Goal: Transaction & Acquisition: Purchase product/service

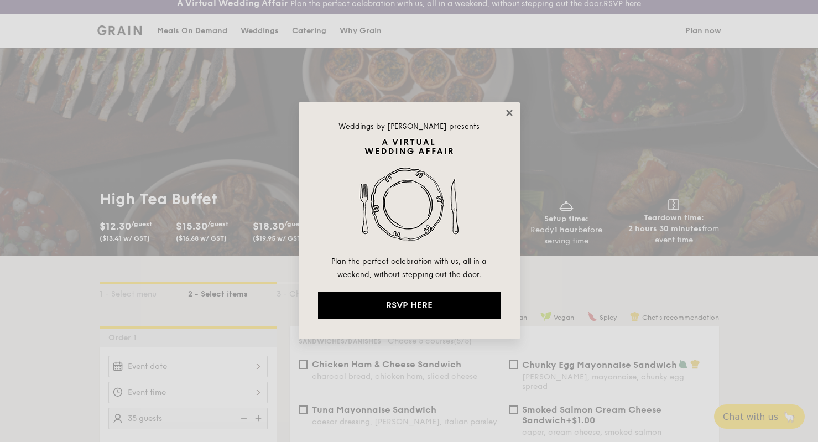
click at [510, 110] on icon at bounding box center [510, 113] width 10 height 10
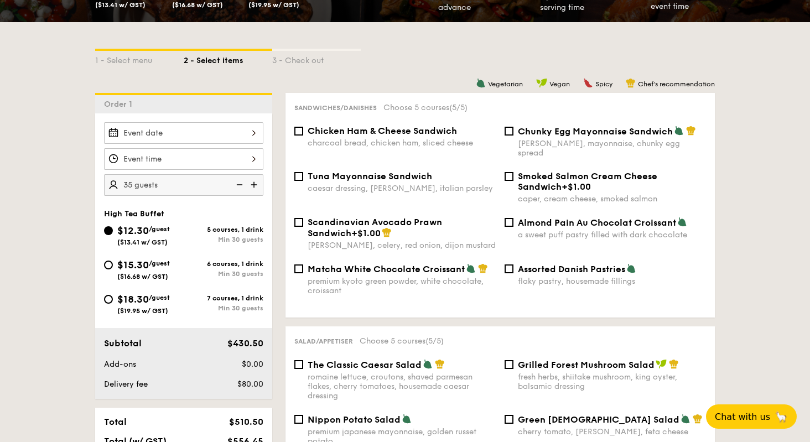
scroll to position [246, 0]
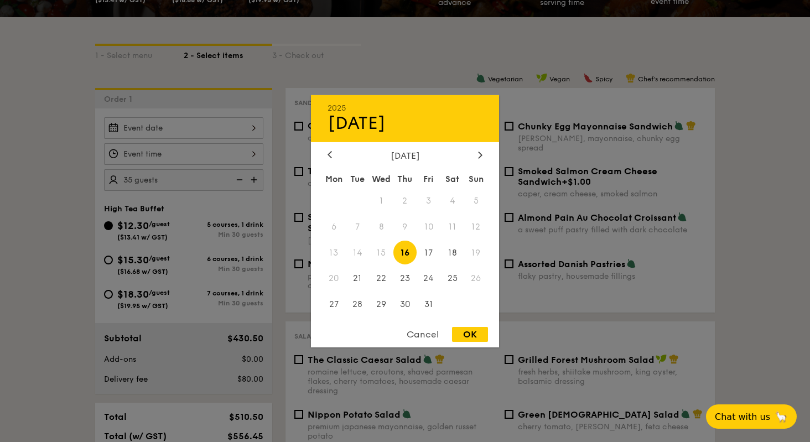
click at [234, 132] on div "2025 Oct [DATE] Tue Wed Thu Fri Sat Sun 1 2 3 4 5 6 7 8 9 10 11 12 13 14 15 16 …" at bounding box center [183, 128] width 159 height 22
click at [481, 153] on icon at bounding box center [480, 155] width 3 height 7
click at [403, 278] on span "20" at bounding box center [405, 279] width 24 height 24
click at [476, 333] on div "OK" at bounding box center [470, 334] width 36 height 15
type input "[DATE]"
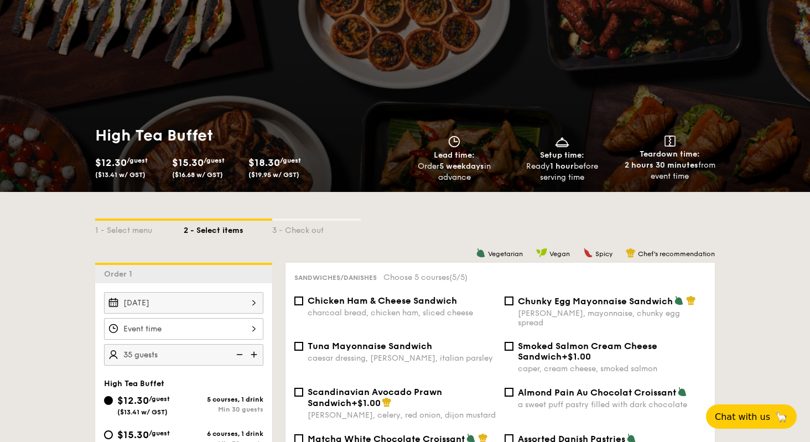
scroll to position [0, 0]
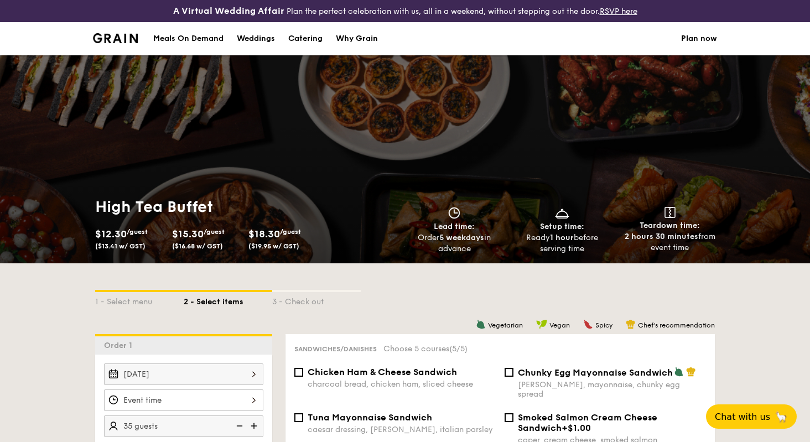
click at [304, 38] on div "Catering" at bounding box center [305, 38] width 34 height 33
select select
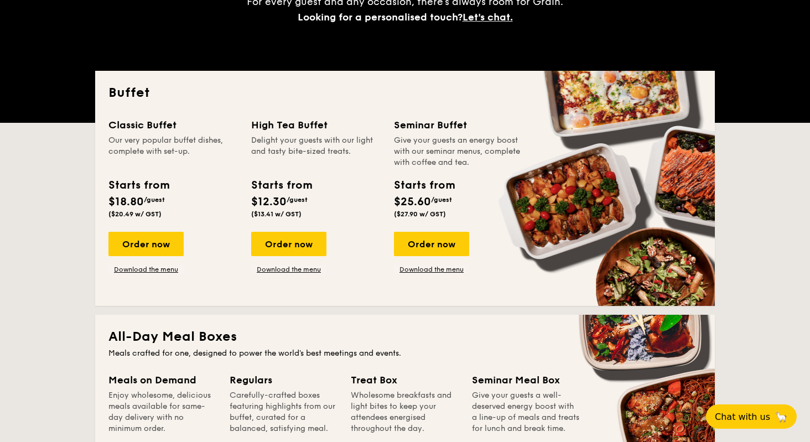
scroll to position [242, 0]
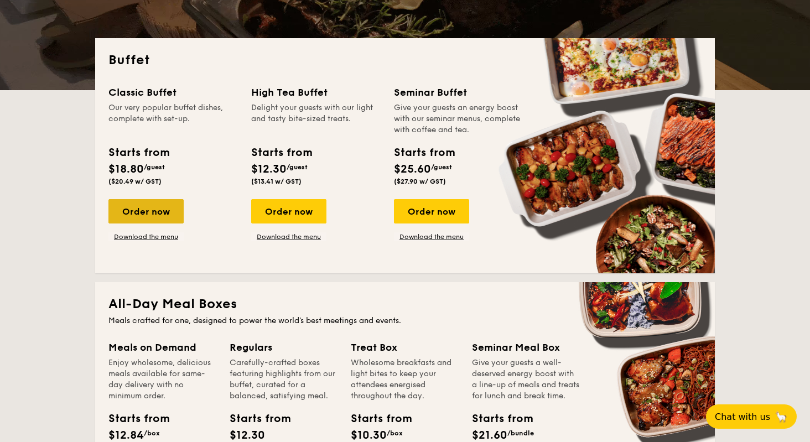
click at [166, 216] on div "Order now" at bounding box center [145, 211] width 75 height 24
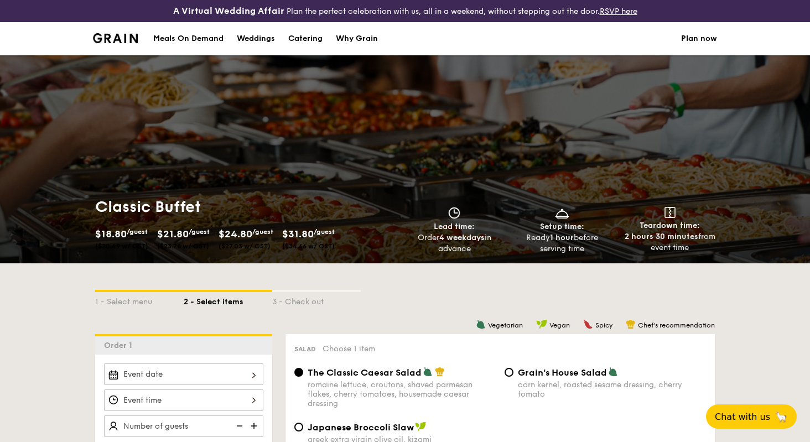
scroll to position [264, 0]
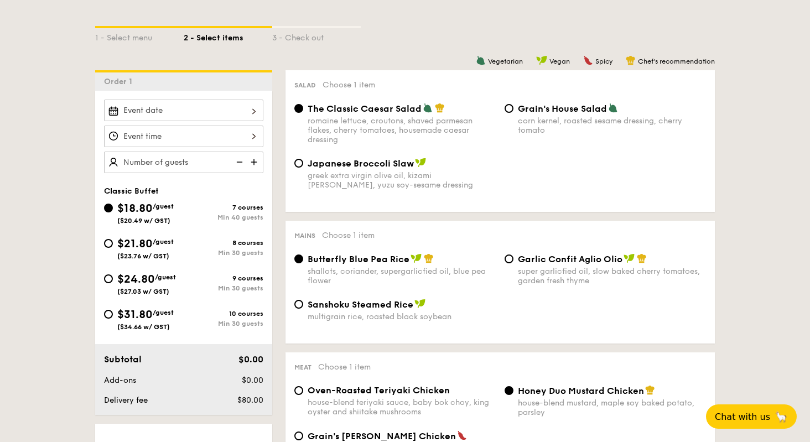
select select
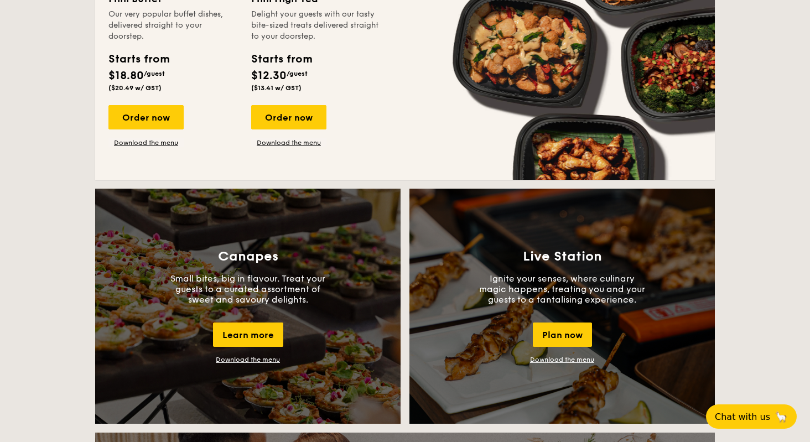
scroll to position [841, 0]
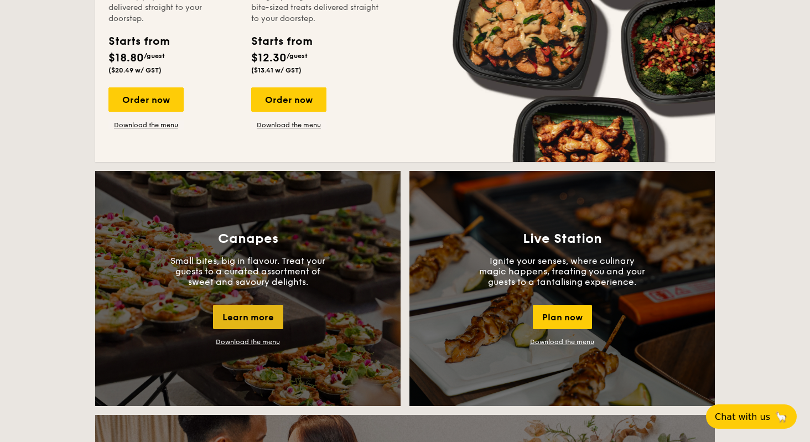
click at [251, 317] on div "Learn more" at bounding box center [248, 317] width 70 height 24
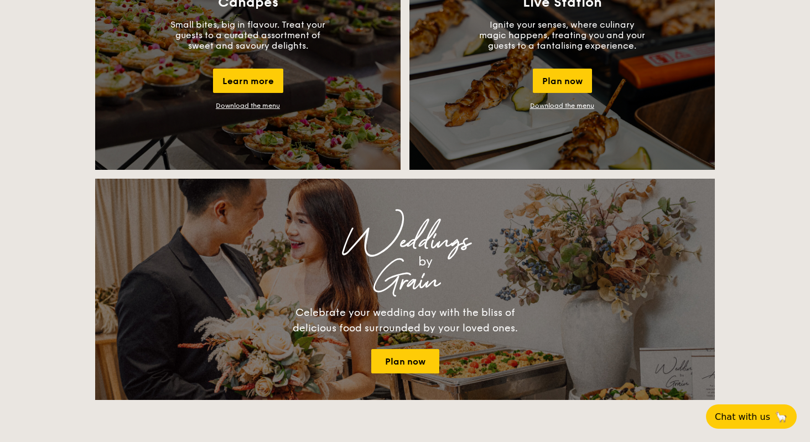
scroll to position [1033, 0]
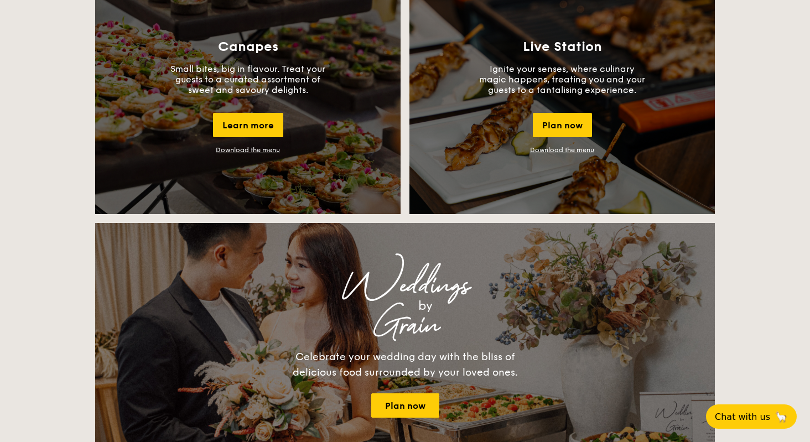
click at [259, 150] on link "Download the menu" at bounding box center [248, 150] width 64 height 8
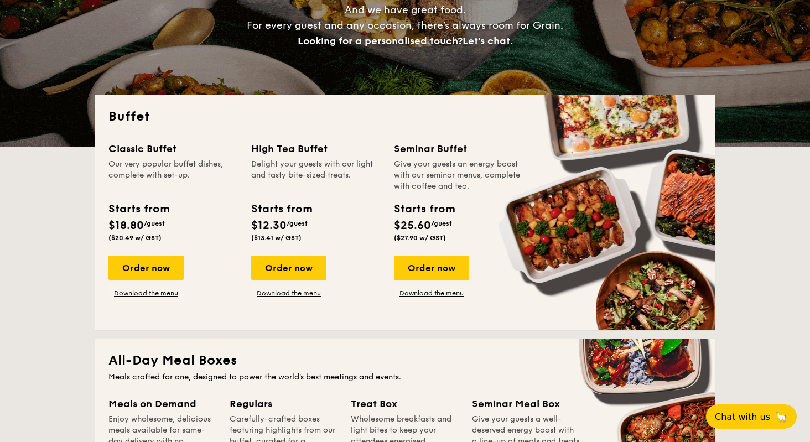
scroll to position [215, 0]
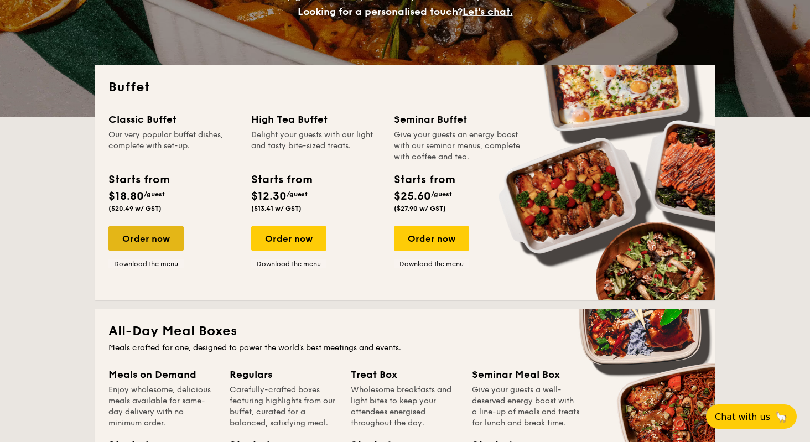
click at [146, 242] on div "Order now" at bounding box center [145, 238] width 75 height 24
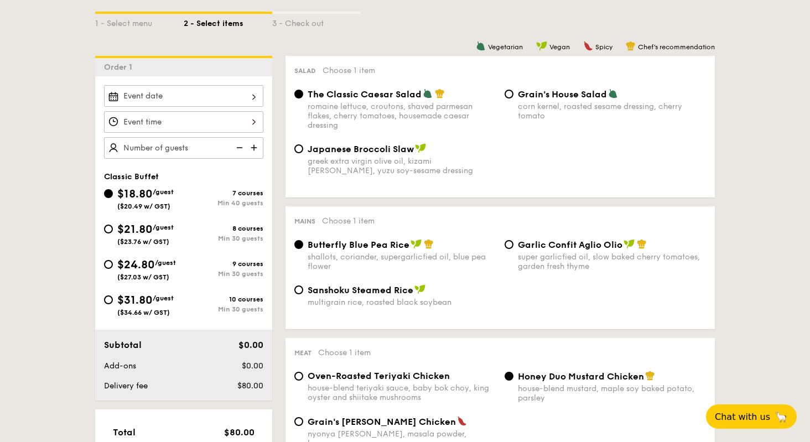
scroll to position [279, 0]
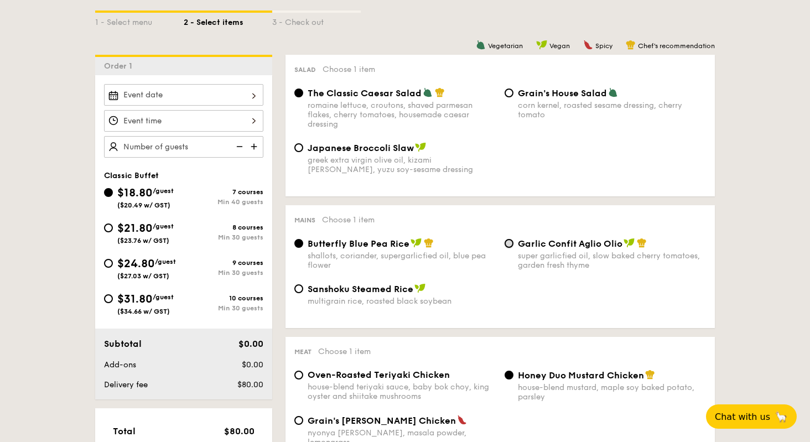
click at [507, 246] on input "Garlic Confit Aglio Olio super garlicfied oil, slow baked cherry tomatoes, gard…" at bounding box center [509, 243] width 9 height 9
radio input "true"
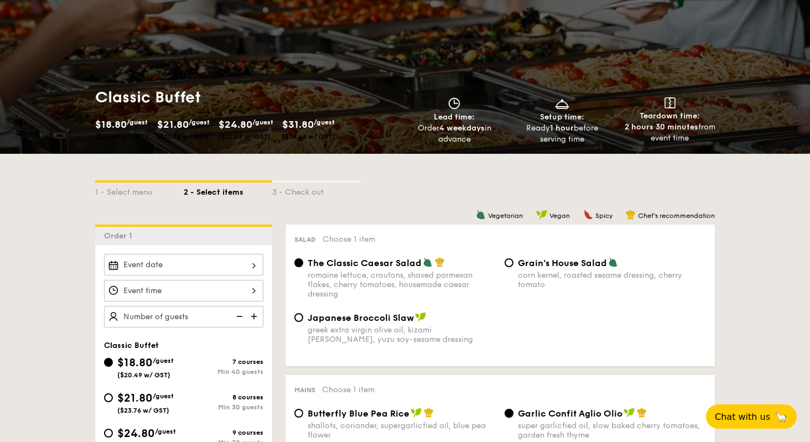
scroll to position [0, 0]
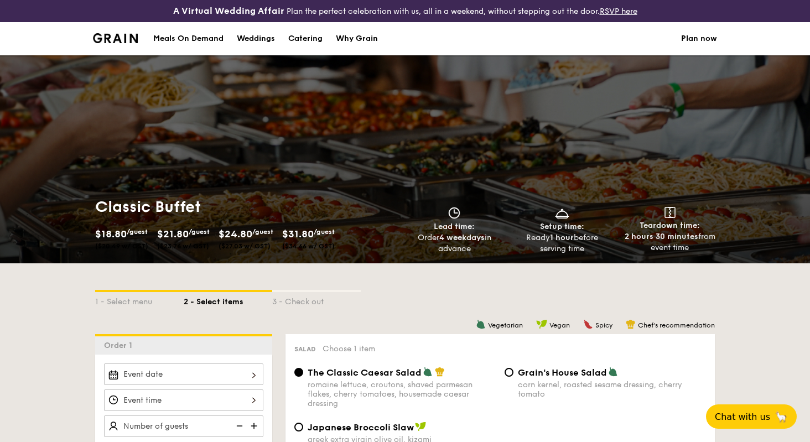
select select
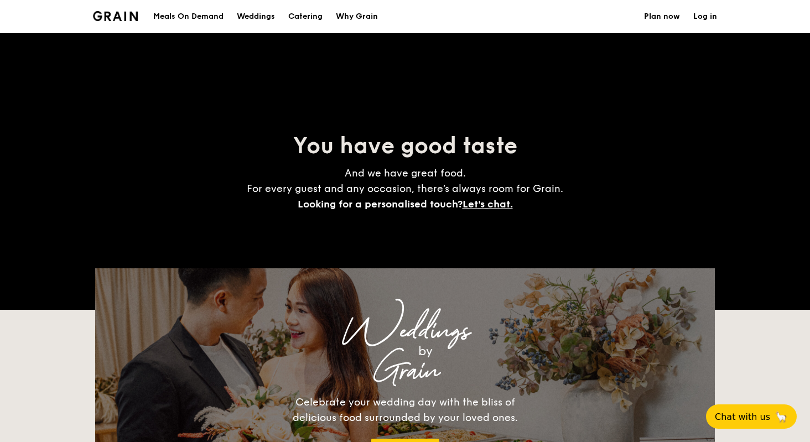
scroll to position [237, 0]
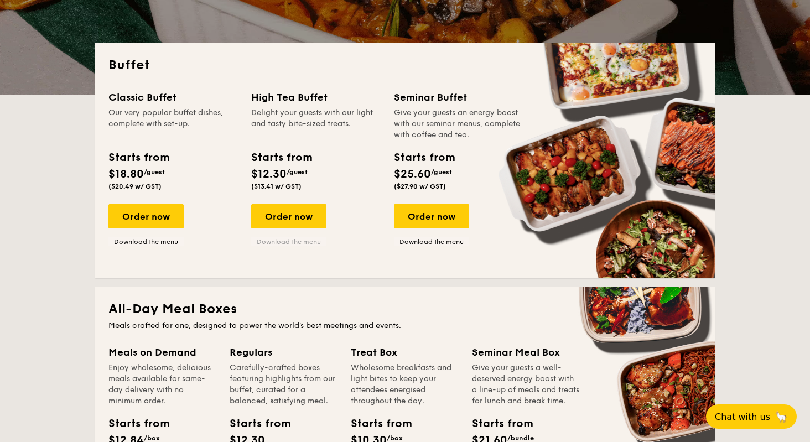
click at [270, 241] on link "Download the menu" at bounding box center [288, 241] width 75 height 9
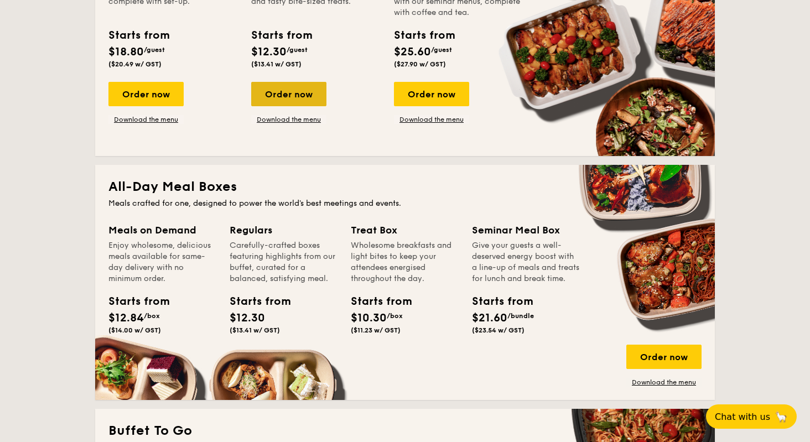
scroll to position [371, 0]
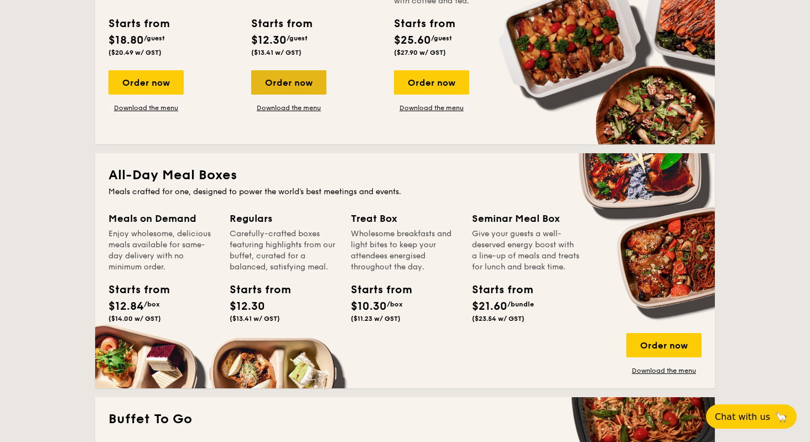
click at [294, 82] on div "Order now" at bounding box center [288, 82] width 75 height 24
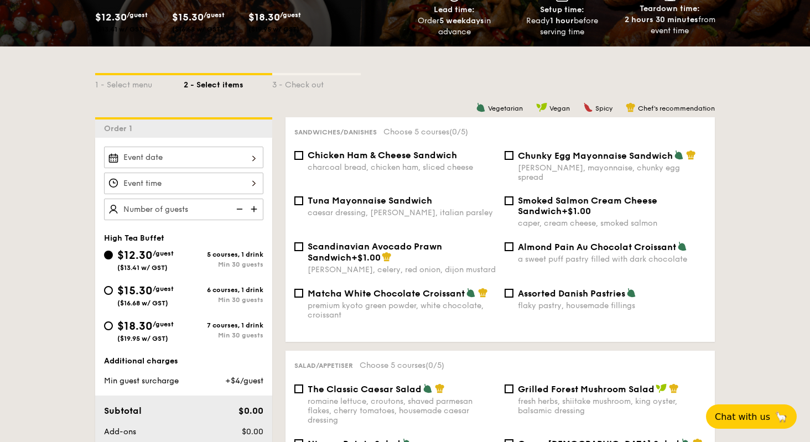
scroll to position [238, 0]
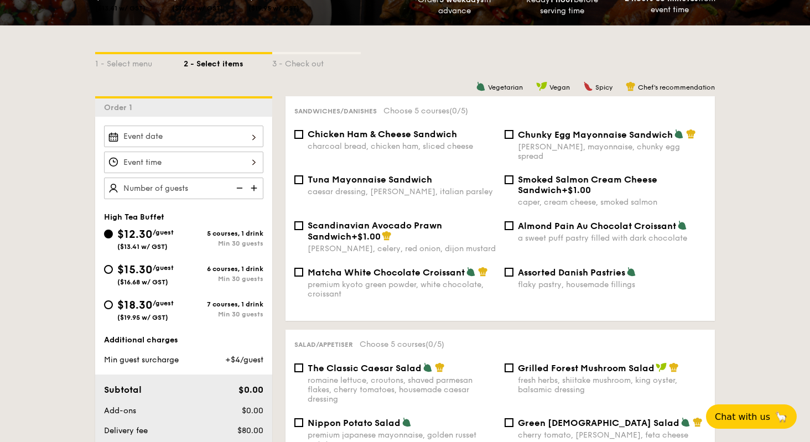
click at [252, 186] on img at bounding box center [255, 188] width 17 height 21
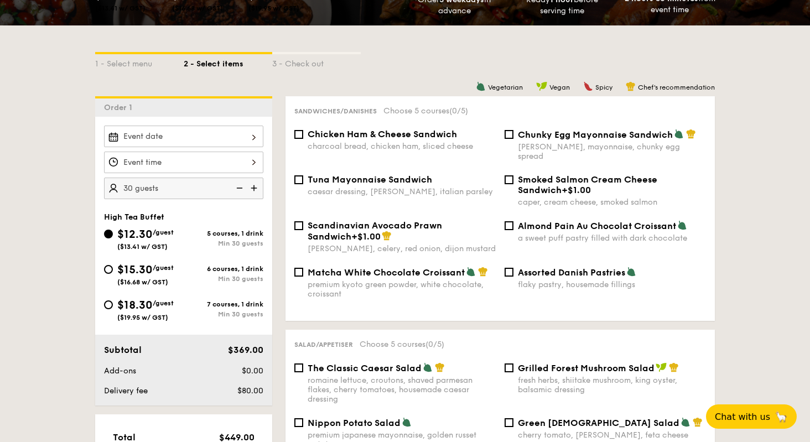
click at [252, 186] on img at bounding box center [255, 188] width 17 height 21
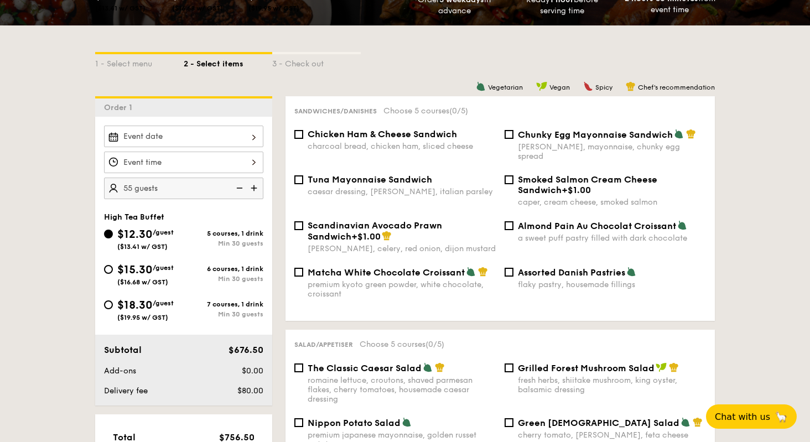
click at [252, 186] on img at bounding box center [255, 188] width 17 height 21
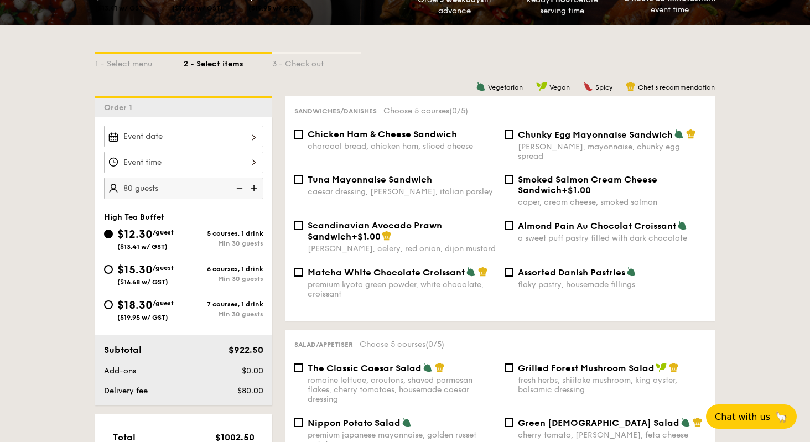
click at [252, 186] on img at bounding box center [255, 188] width 17 height 21
click at [241, 187] on img at bounding box center [238, 188] width 17 height 21
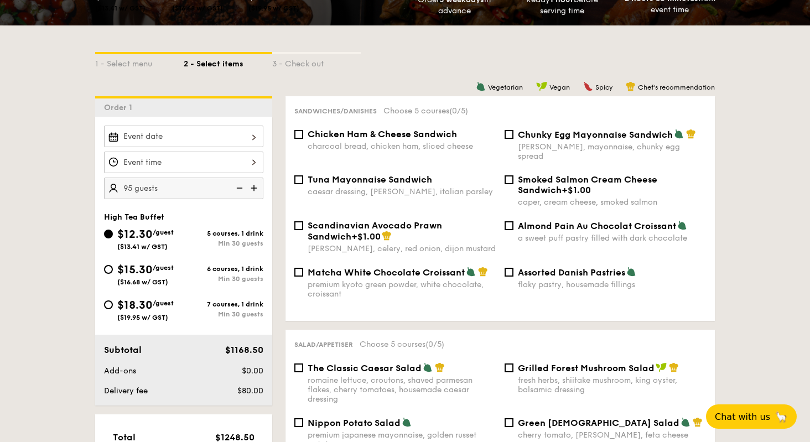
click at [241, 187] on img at bounding box center [238, 188] width 17 height 21
type input "85 guests"
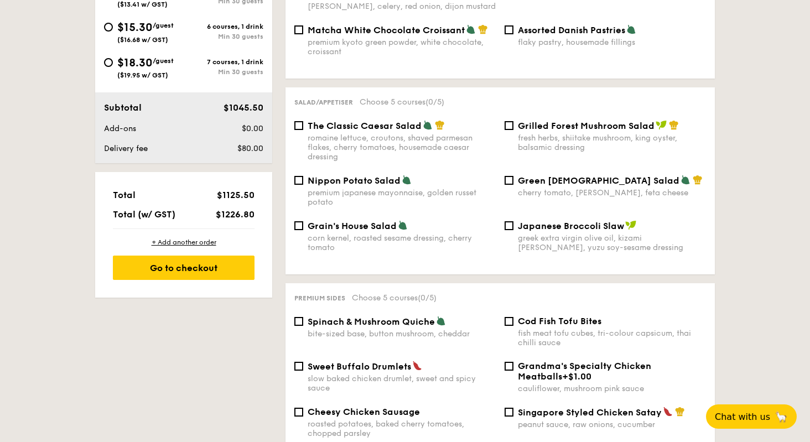
scroll to position [481, 0]
click at [302, 175] on input "Nippon Potato Salad premium japanese mayonnaise, golden russet potato" at bounding box center [298, 179] width 9 height 9
click at [300, 175] on input "Nippon Potato Salad premium japanese mayonnaise, golden russet potato" at bounding box center [298, 179] width 9 height 9
checkbox input "false"
click at [510, 221] on input "Japanese Broccoli Slaw greek extra virgin olive oil, kizami [PERSON_NAME], yuzu…" at bounding box center [509, 225] width 9 height 9
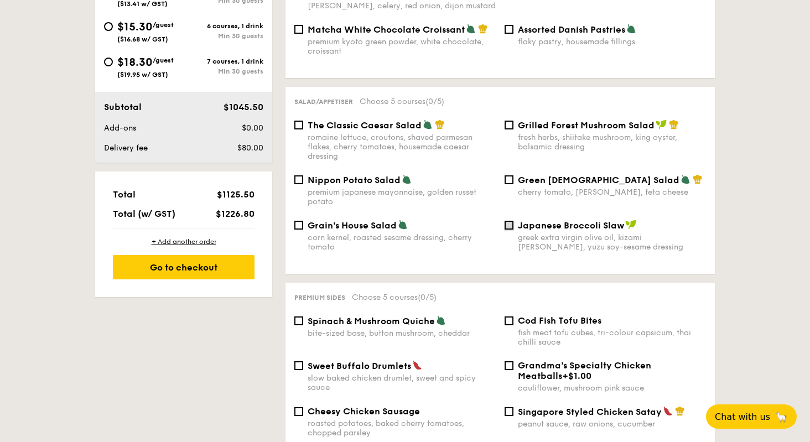
checkbox input "true"
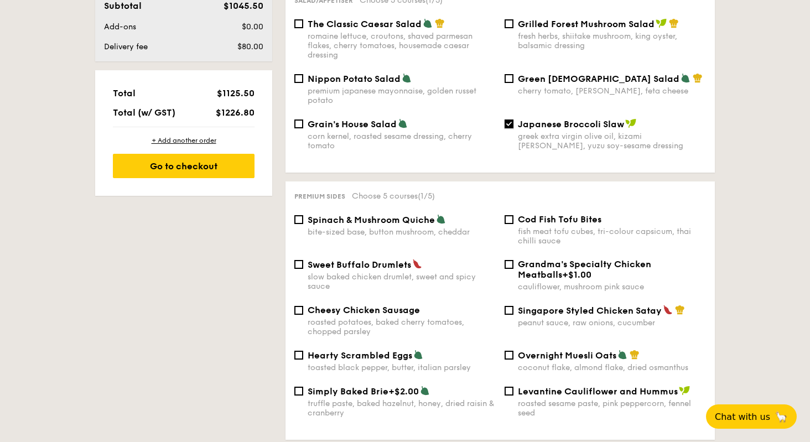
scroll to position [587, 0]
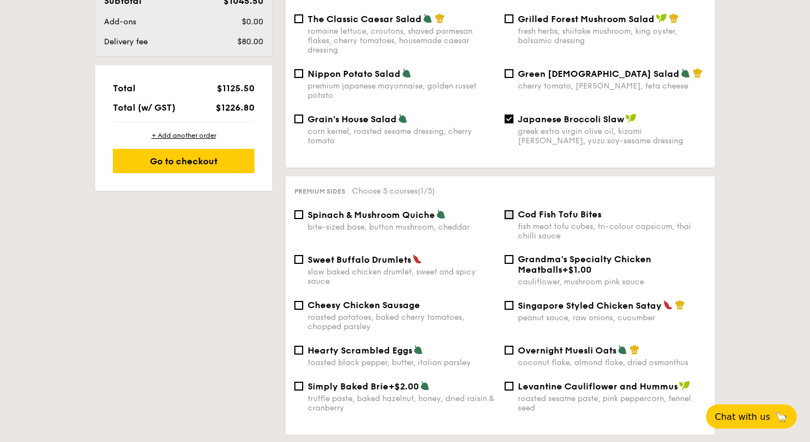
click at [509, 211] on input "Cod Fish Tofu Bites fish meat tofu cubes, tri-colour capsicum, thai chilli sauce" at bounding box center [509, 214] width 9 height 9
checkbox input "true"
click at [299, 210] on input "Spinach & Mushroom Quiche bite-sized base, button mushroom, cheddar" at bounding box center [298, 214] width 9 height 9
checkbox input "true"
click at [301, 255] on input "Sweet Buffalo Drumlets slow baked chicken drumlet, sweet and spicy sauce" at bounding box center [298, 259] width 9 height 9
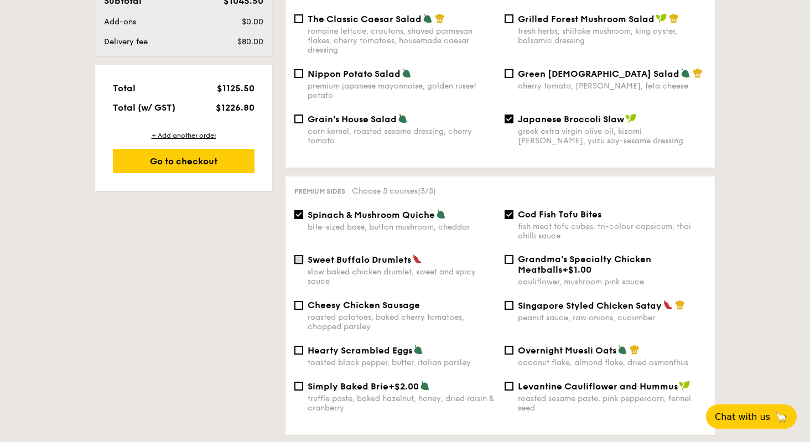
checkbox input "true"
click at [509, 301] on input "Singapore Styled Chicken Satay peanut sauce, raw onions, cucumber" at bounding box center [509, 305] width 9 height 9
checkbox input "true"
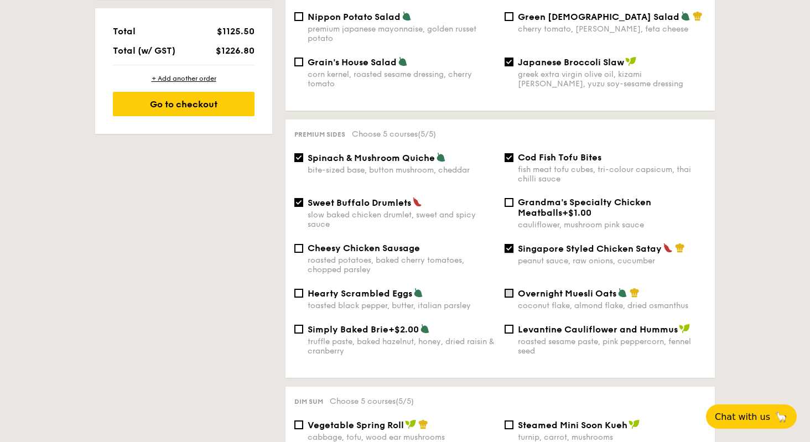
scroll to position [616, 0]
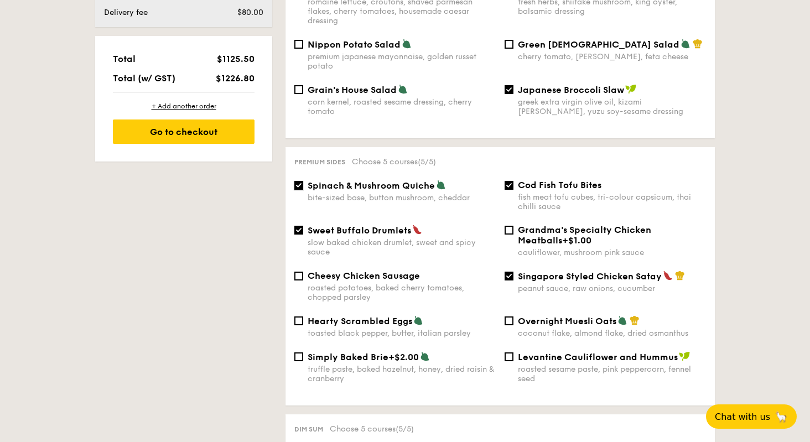
click at [301, 181] on input "Spinach & Mushroom Quiche bite-sized base, button mushroom, cheddar" at bounding box center [298, 185] width 9 height 9
checkbox input "false"
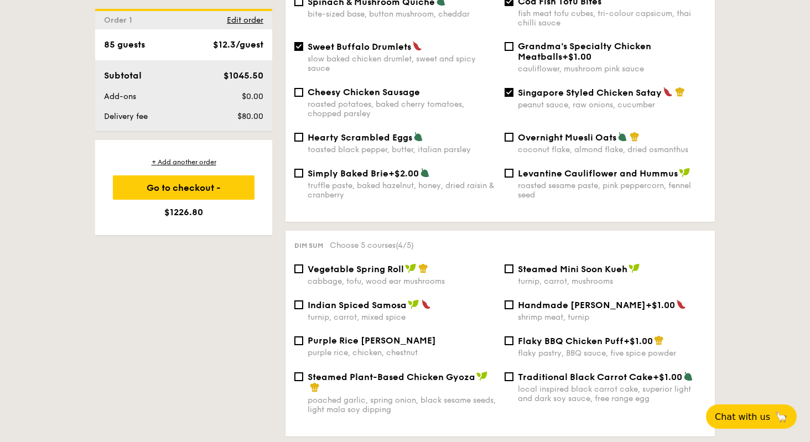
scroll to position [801, 0]
click at [301, 300] on input "Indian Spiced Samosa turnip, carrot, mixed spice" at bounding box center [298, 304] width 9 height 9
checkbox input "true"
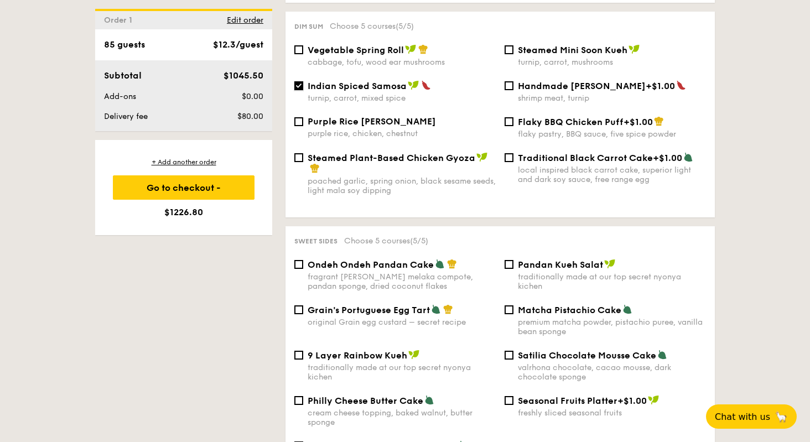
scroll to position [1022, 0]
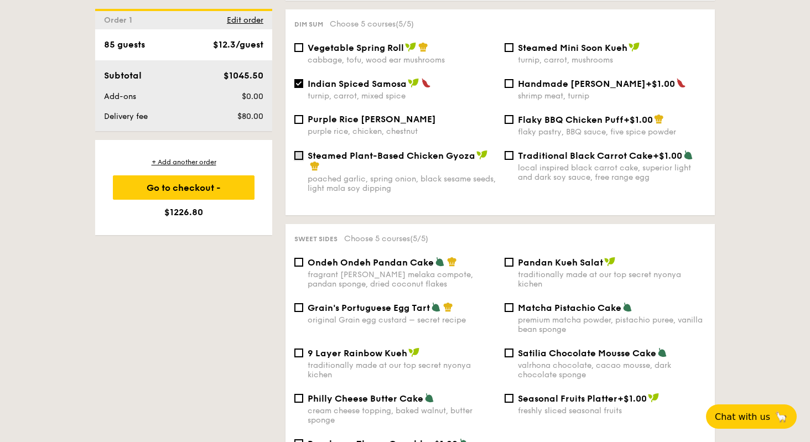
click at [300, 154] on input "Steamed Plant-Based Chicken Gyoza poached garlic, spring onion, black sesame se…" at bounding box center [298, 155] width 9 height 9
checkbox input "true"
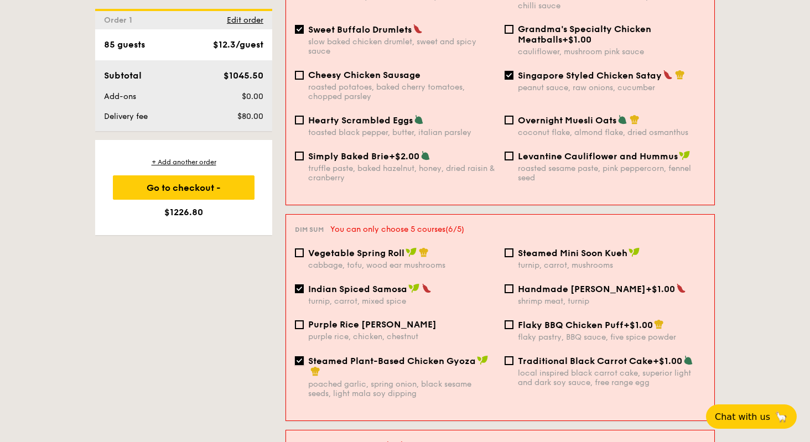
scroll to position [803, 0]
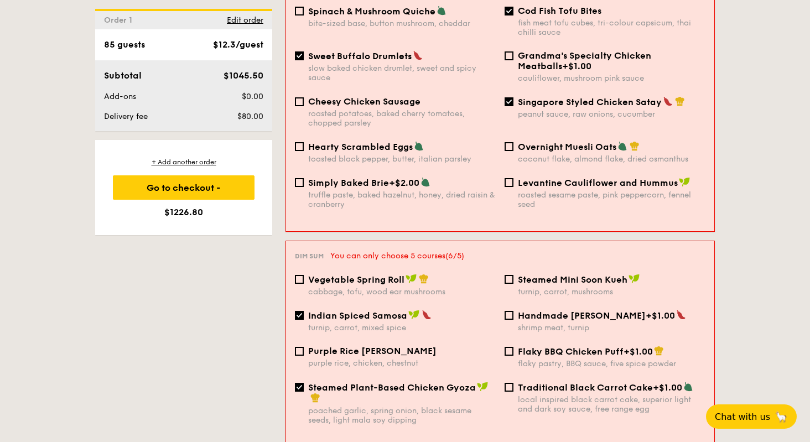
select select
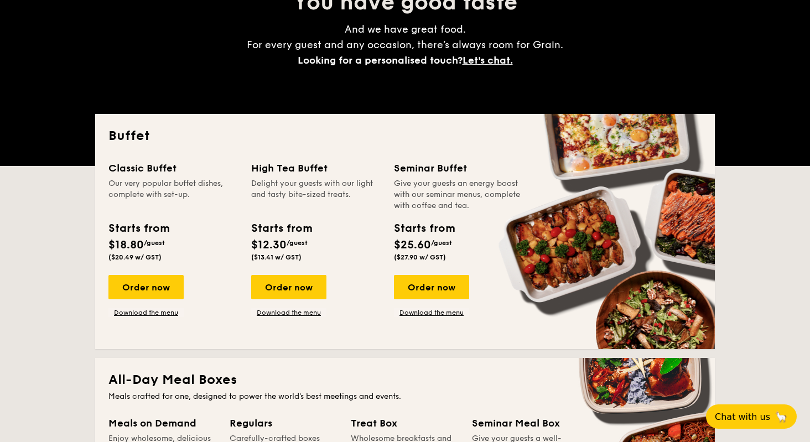
scroll to position [139, 0]
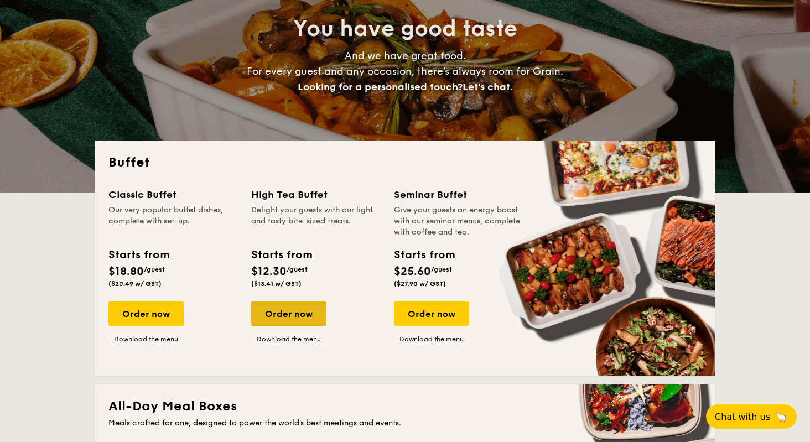
click at [307, 312] on div "Order now" at bounding box center [288, 314] width 75 height 24
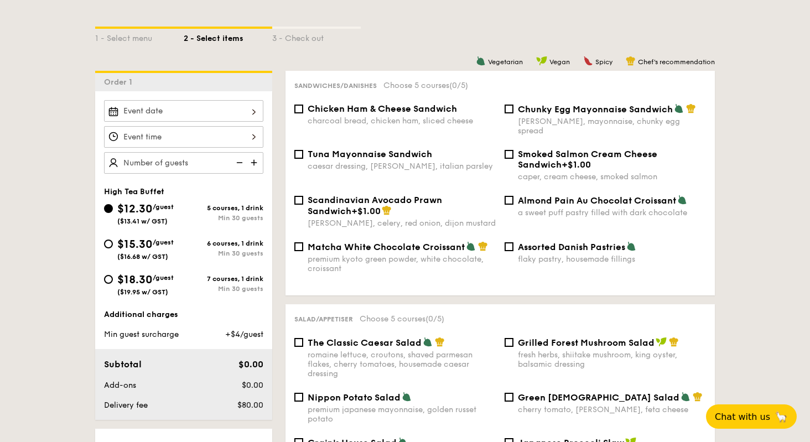
scroll to position [279, 0]
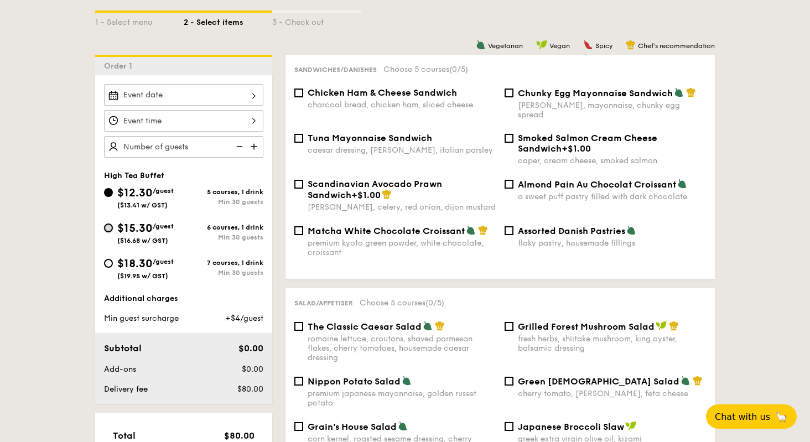
click at [107, 229] on input "$15.30 /guest ($16.68 w/ GST) 6 courses, 1 drink Min 30 guests" at bounding box center [108, 228] width 9 height 9
radio input "true"
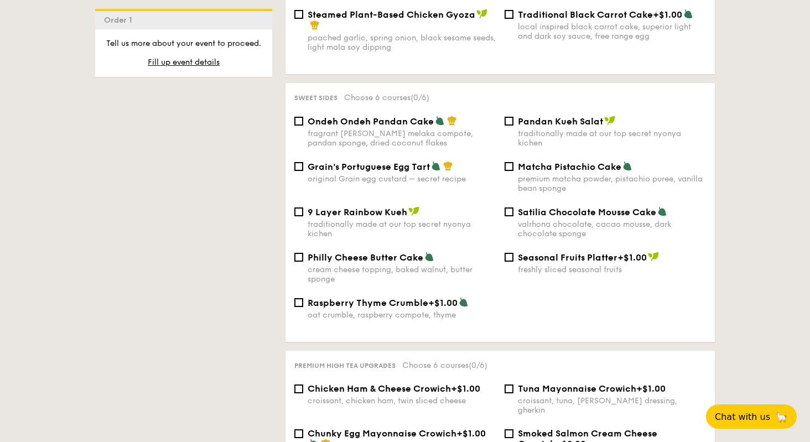
scroll to position [1136, 0]
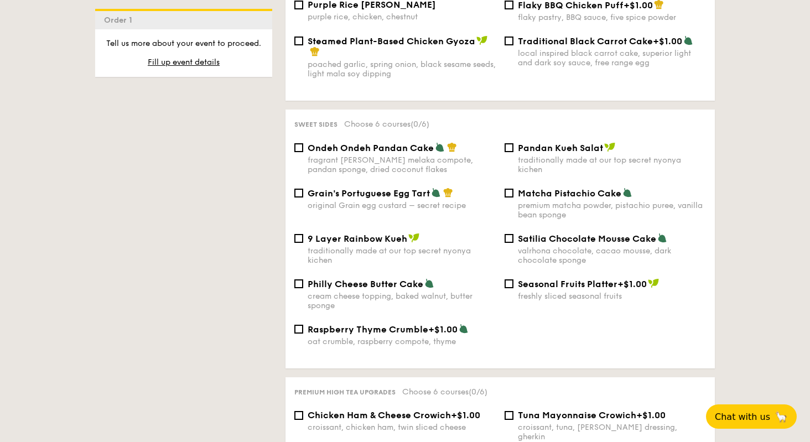
click at [512, 244] on div "Satilia Chocolate Mousse Cake valrhona chocolate, cacao mousse, dark chocolate …" at bounding box center [605, 249] width 210 height 32
click at [511, 240] on input "Satilia Chocolate Mousse Cake valrhona chocolate, cacao mousse, dark chocolate …" at bounding box center [509, 238] width 9 height 9
checkbox input "true"
click at [300, 193] on input "Grain's Portuguese Egg Tart original Grain egg custard – secret recipe" at bounding box center [298, 193] width 9 height 9
checkbox input "true"
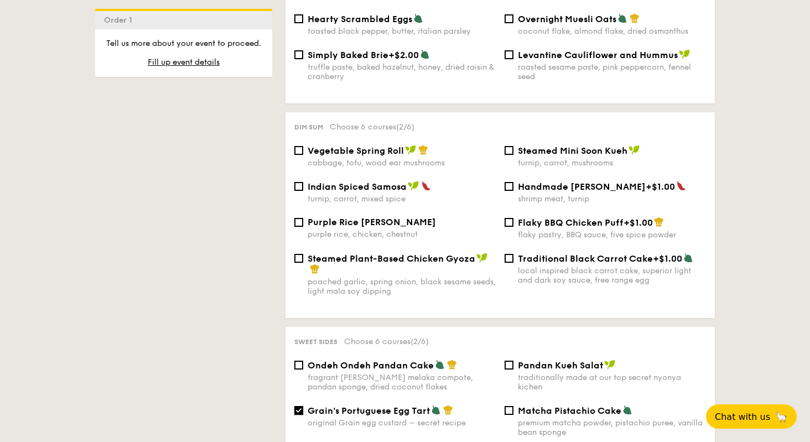
scroll to position [897, 0]
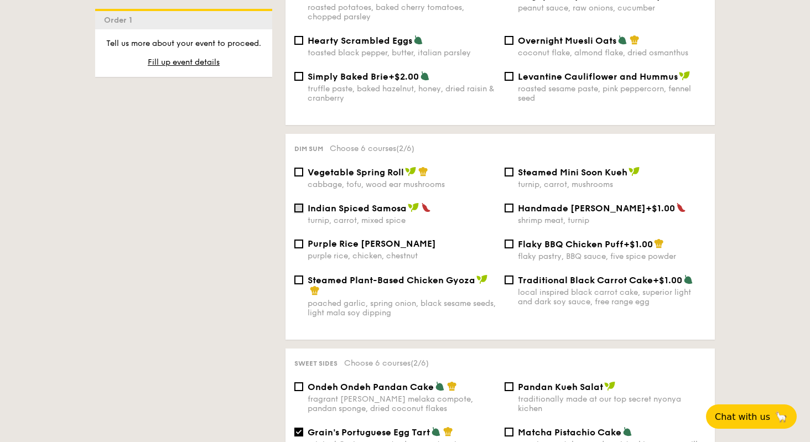
click at [301, 205] on input "Indian Spiced Samosa turnip, carrot, mixed spice" at bounding box center [298, 208] width 9 height 9
checkbox input "true"
click at [298, 278] on input "Steamed Plant-Based Chicken Gyoza poached garlic, spring onion, black sesame se…" at bounding box center [298, 280] width 9 height 9
checkbox input "true"
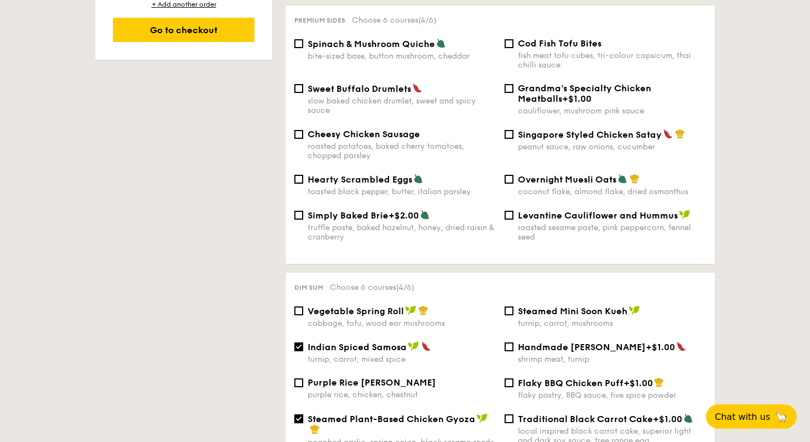
scroll to position [745, 0]
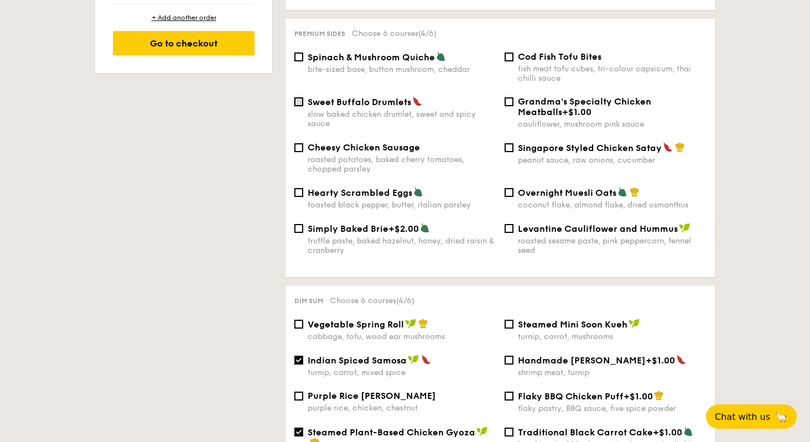
click at [299, 97] on input "Sweet Buffalo Drumlets slow baked chicken drumlet, sweet and spicy sauce" at bounding box center [298, 101] width 9 height 9
checkbox input "true"
click at [509, 53] on input "Cod Fish Tofu Bites fish meat tofu cubes, tri-colour capsicum, thai chilli sauce" at bounding box center [509, 57] width 9 height 9
checkbox input "true"
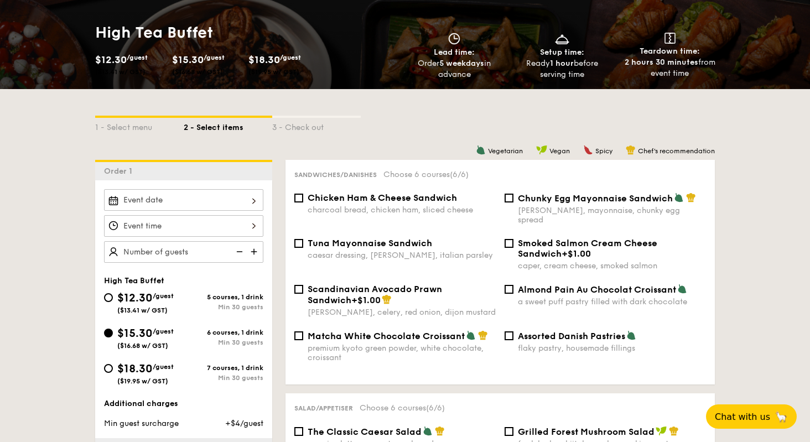
scroll to position [153, 0]
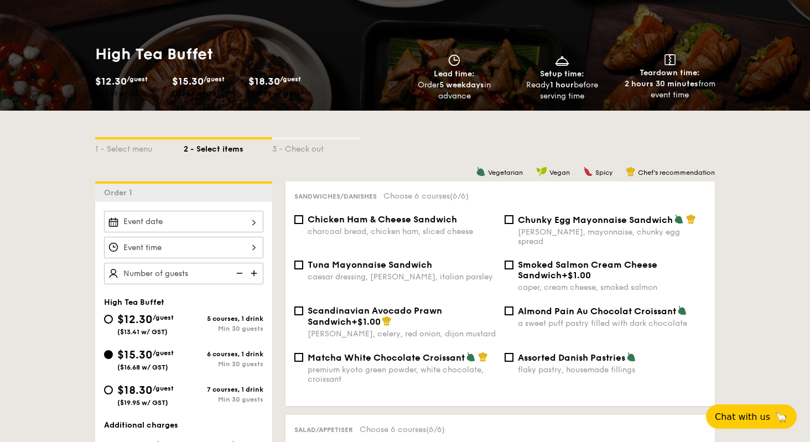
click at [255, 270] on img at bounding box center [255, 273] width 17 height 21
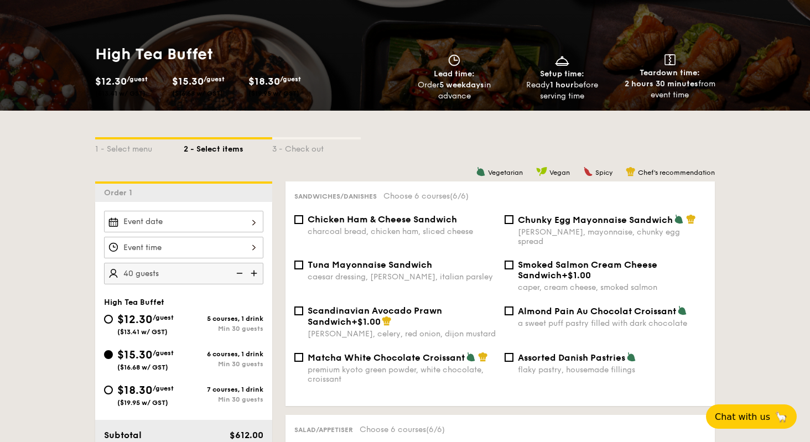
click at [255, 270] on img at bounding box center [255, 273] width 17 height 21
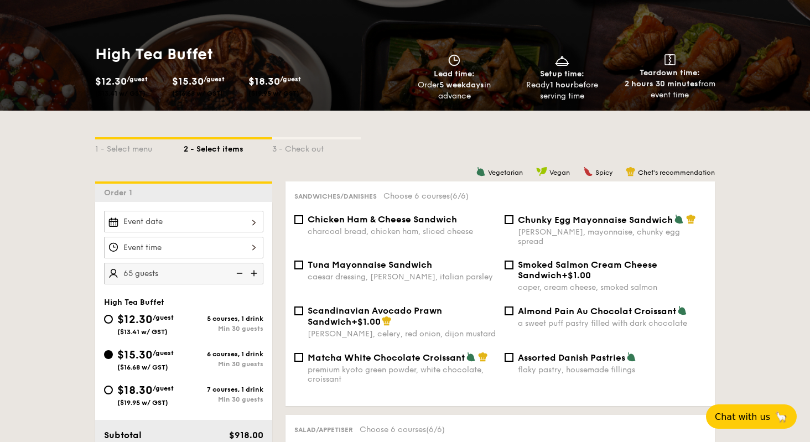
click at [255, 270] on img at bounding box center [255, 273] width 17 height 21
type input "80 guests"
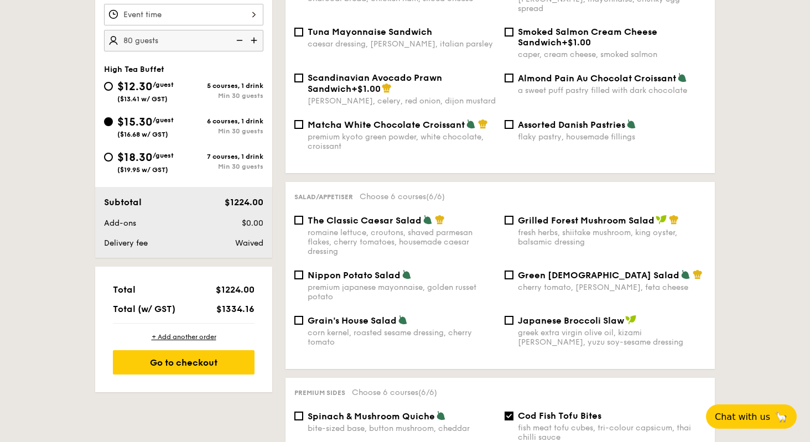
scroll to position [386, 0]
click at [107, 159] on input "$18.30 /guest ($19.95 w/ GST) 7 courses, 1 drink Min 30 guests" at bounding box center [108, 156] width 9 height 9
radio input "true"
checkbox input "false"
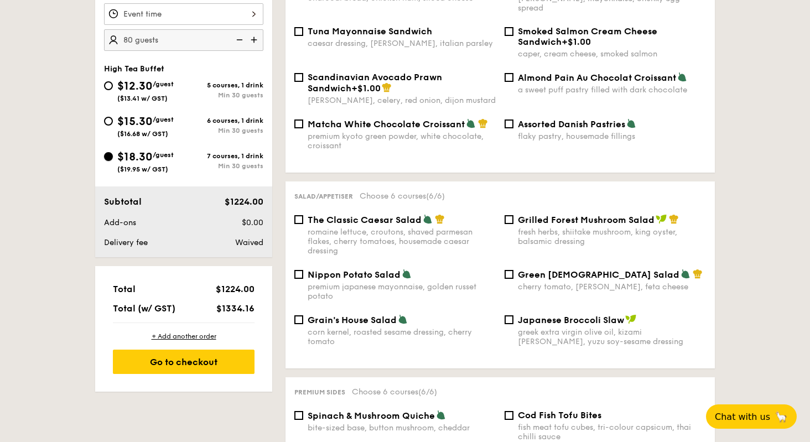
checkbox input "false"
radio input "true"
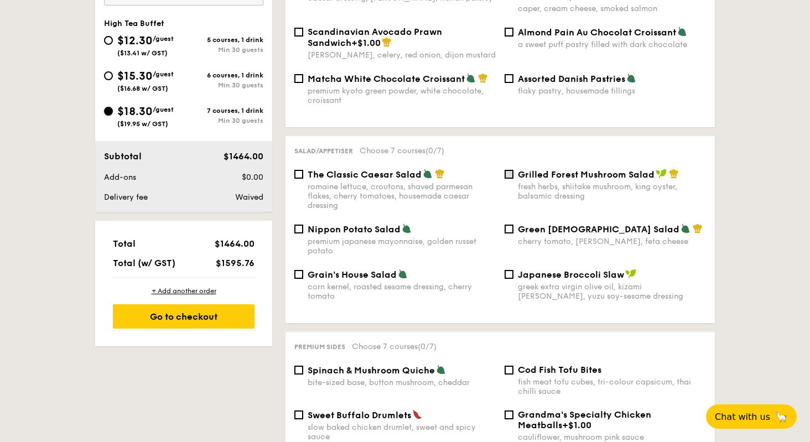
scroll to position [445, 0]
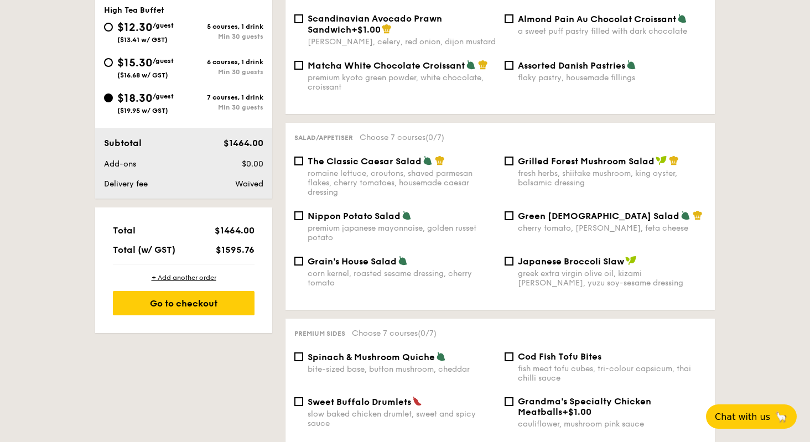
click at [509, 158] on div "Grilled Forest Mushroom Salad fresh herbs, shiitake mushroom, king oyster, bals…" at bounding box center [605, 172] width 210 height 32
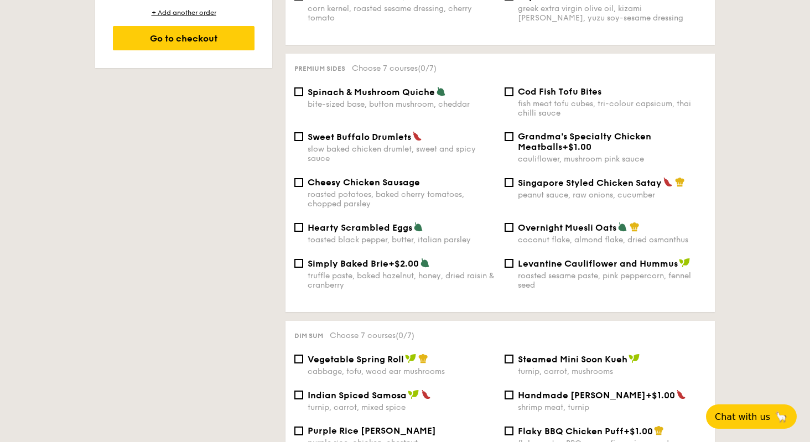
scroll to position [714, 0]
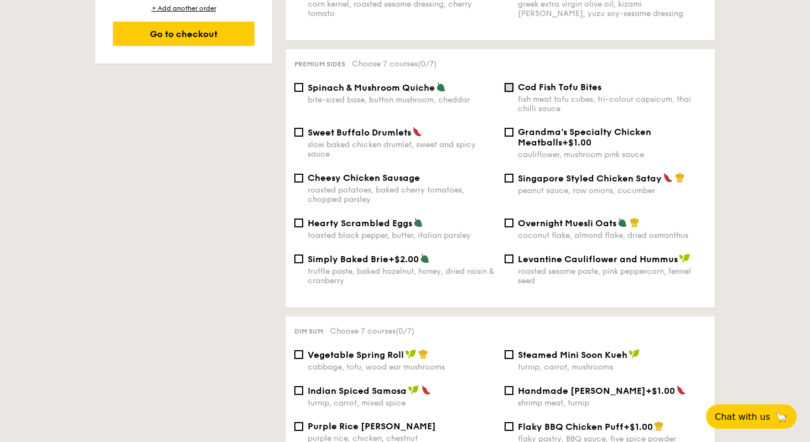
click at [506, 84] on input "Cod Fish Tofu Bites fish meat tofu cubes, tri-colour capsicum, thai chilli sauce" at bounding box center [509, 87] width 9 height 9
checkbox input "true"
click at [299, 128] on input "Sweet Buffalo Drumlets slow baked chicken drumlet, sweet and spicy sauce" at bounding box center [298, 132] width 9 height 9
checkbox input "true"
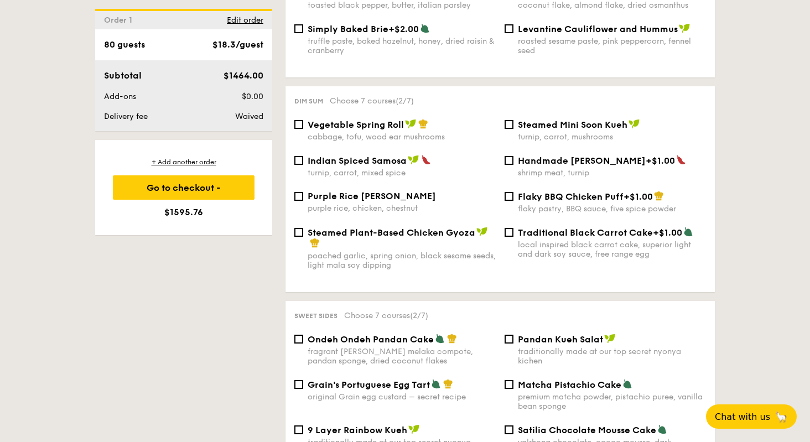
scroll to position [946, 0]
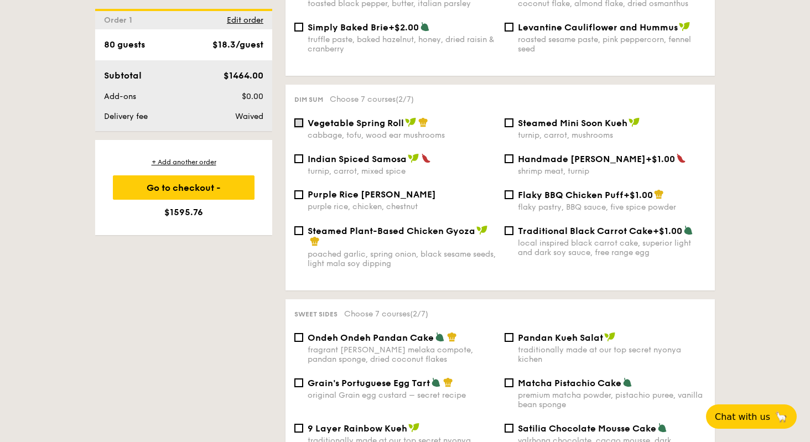
click at [300, 119] on input "Vegetable Spring Roll cabbage, tofu, wood ear mushrooms" at bounding box center [298, 122] width 9 height 9
checkbox input "true"
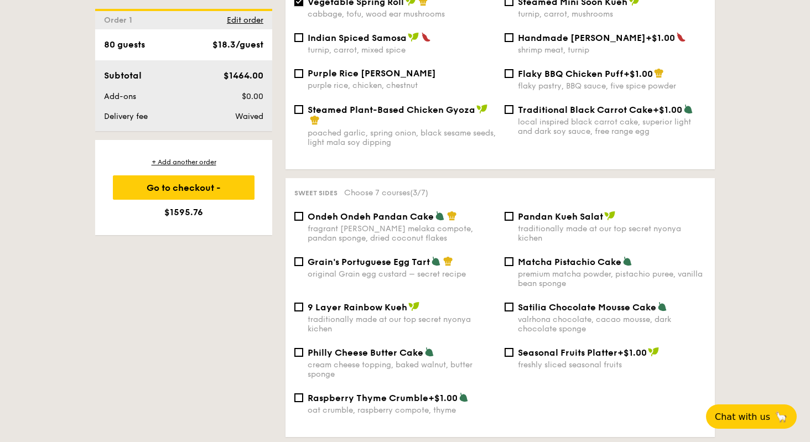
scroll to position [1070, 0]
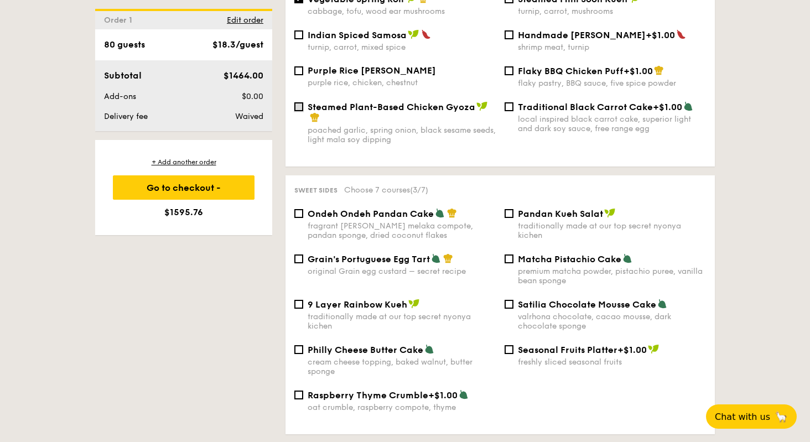
click at [299, 105] on input "Steamed Plant-Based Chicken Gyoza poached garlic, spring onion, black sesame se…" at bounding box center [298, 106] width 9 height 9
checkbox input "true"
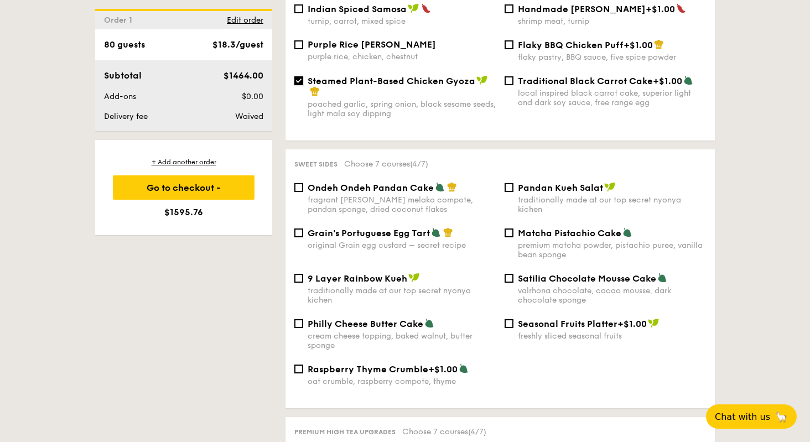
scroll to position [1100, 0]
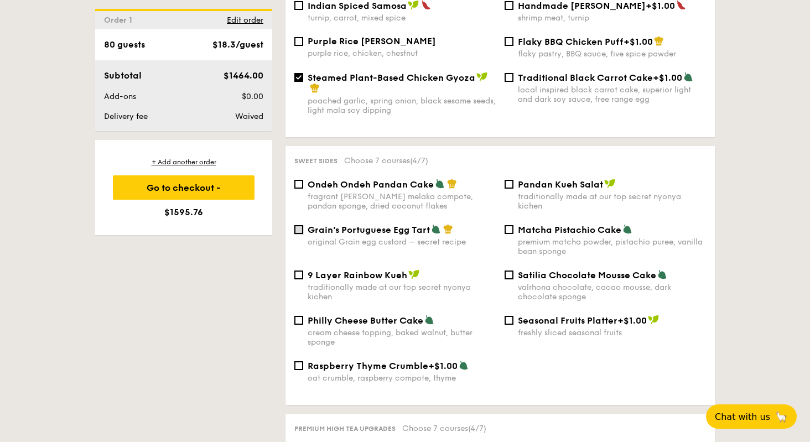
click at [302, 230] on input "Grain's Portuguese Egg Tart original Grain egg custard – secret recipe" at bounding box center [298, 229] width 9 height 9
checkbox input "true"
click at [510, 276] on input "Satilia Chocolate Mousse Cake valrhona chocolate, cacao mousse, dark chocolate …" at bounding box center [509, 275] width 9 height 9
checkbox input "true"
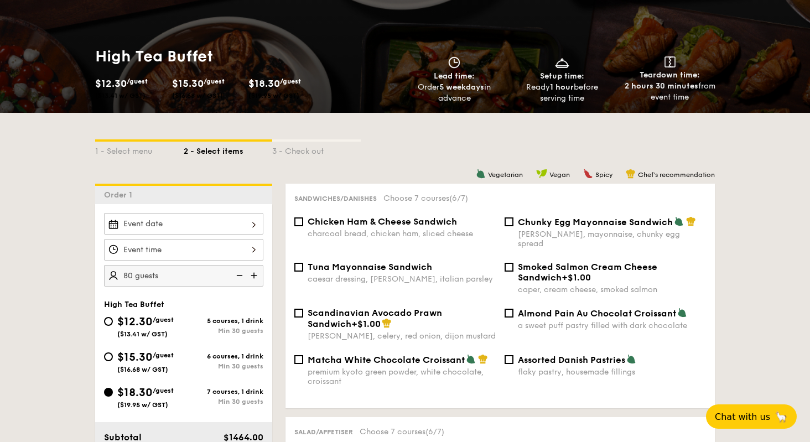
scroll to position [144, 0]
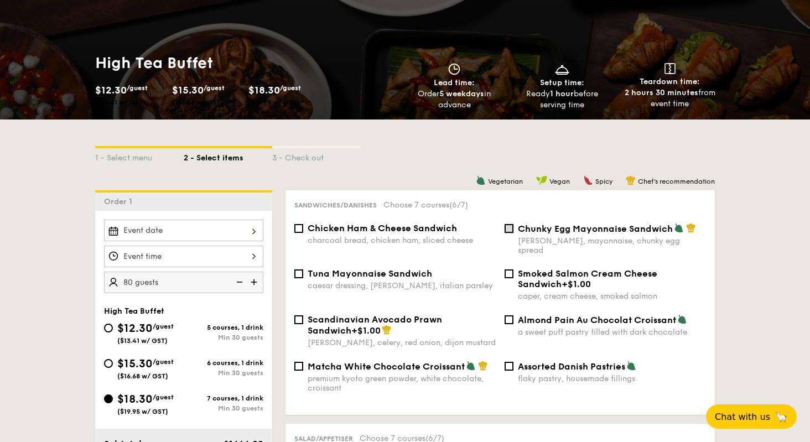
click at [508, 228] on input "Chunky Egg Mayonnaise Sandwich dijon mustard, mayonnaise, chunky egg spread" at bounding box center [509, 228] width 9 height 9
checkbox input "true"
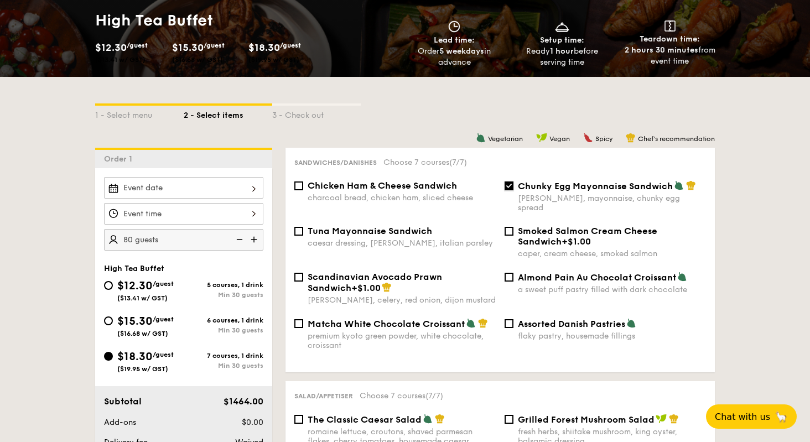
scroll to position [160, 0]
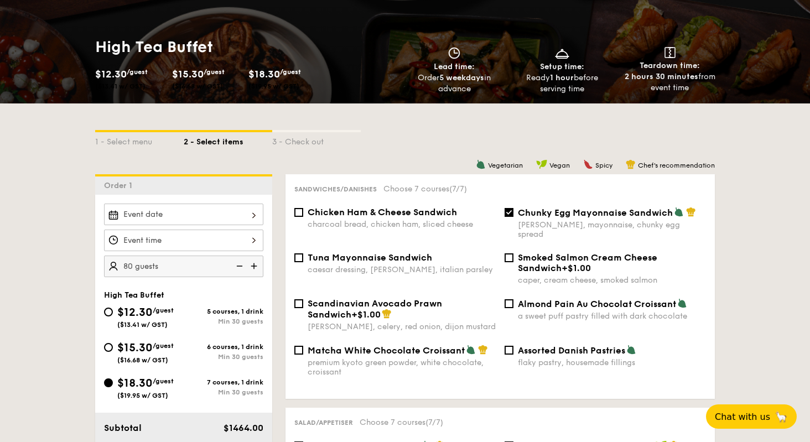
click at [256, 267] on img at bounding box center [255, 266] width 17 height 21
type input "85 guests"
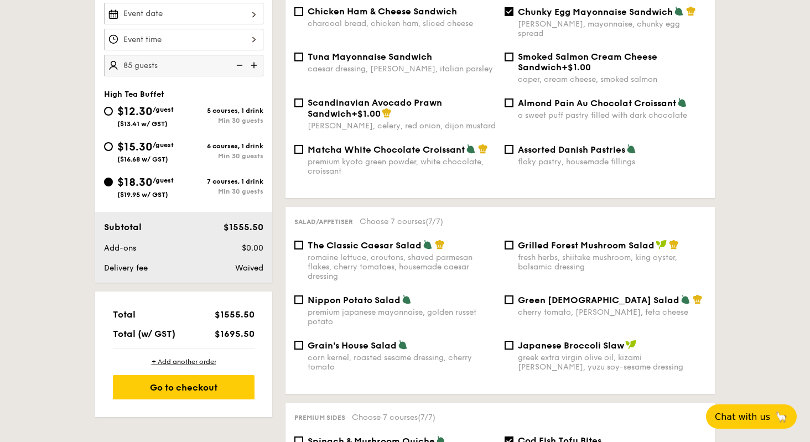
scroll to position [324, 0]
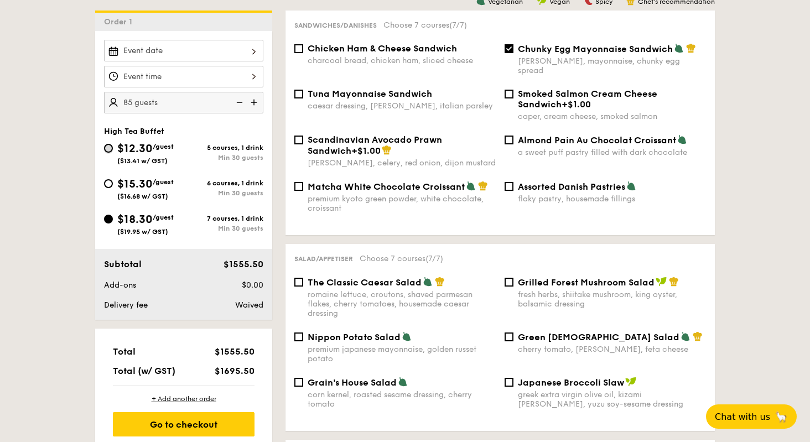
click at [107, 146] on input "$12.30 /guest ($13.41 w/ GST) 5 courses, 1 drink Min 30 guests" at bounding box center [108, 148] width 9 height 9
radio input "true"
checkbox input "false"
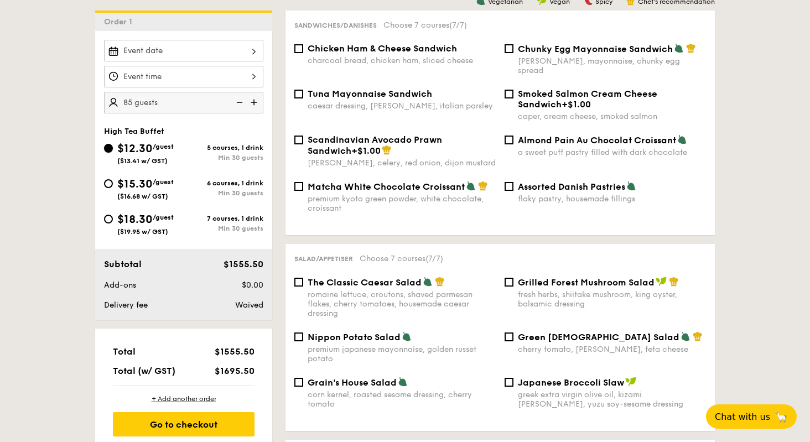
checkbox input "false"
radio input "true"
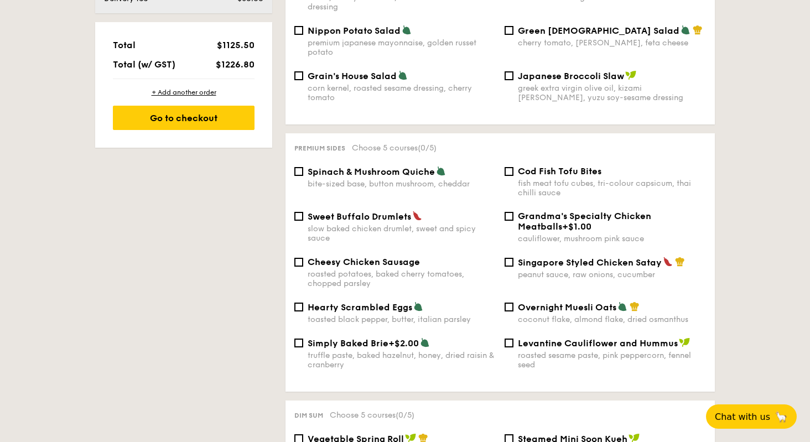
scroll to position [634, 0]
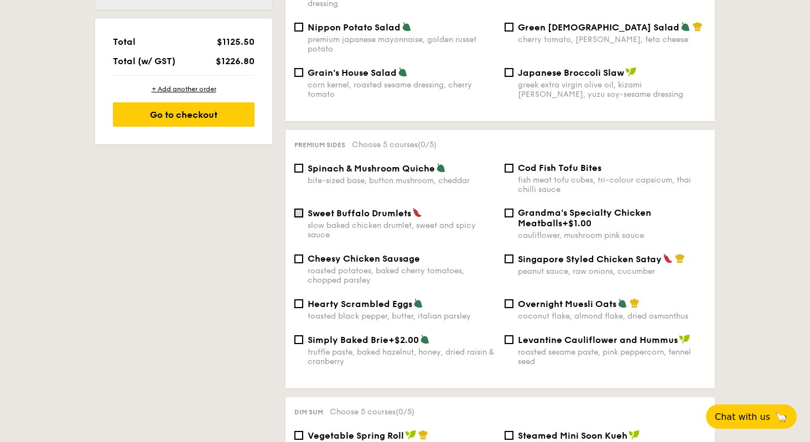
click at [298, 209] on input "Sweet Buffalo Drumlets slow baked chicken drumlet, sweet and spicy sauce" at bounding box center [298, 213] width 9 height 9
checkbox input "true"
click at [509, 164] on input "Cod Fish Tofu Bites fish meat tofu cubes, tri-colour capsicum, thai chilli sauce" at bounding box center [509, 168] width 9 height 9
checkbox input "true"
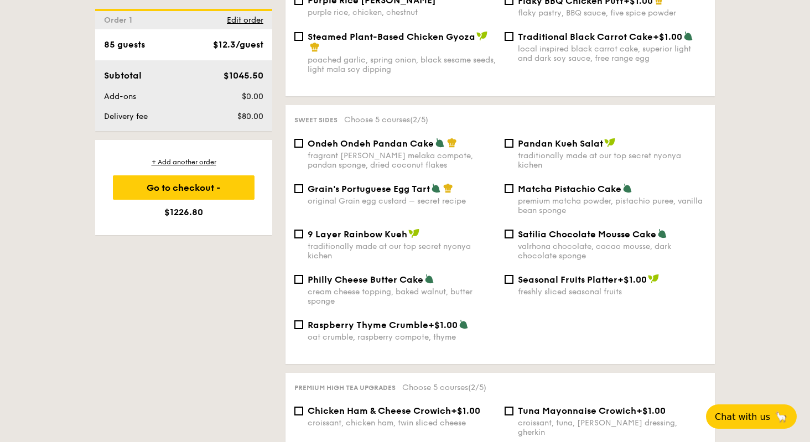
scroll to position [1117, 0]
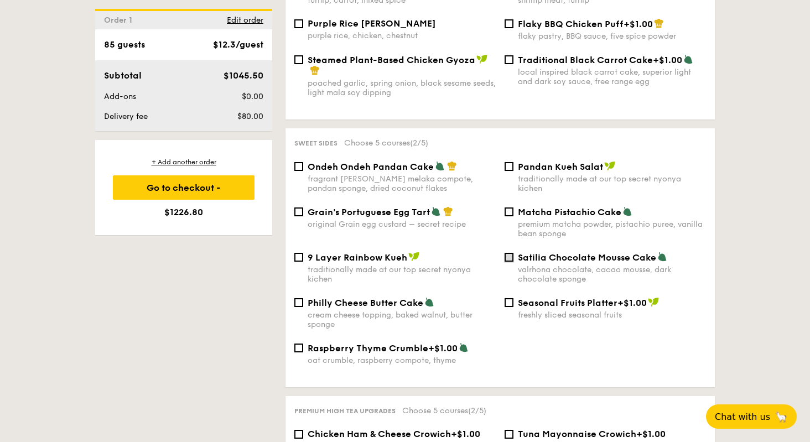
click at [507, 259] on input "Satilia Chocolate Mousse Cake valrhona chocolate, cacao mousse, dark chocolate …" at bounding box center [509, 257] width 9 height 9
checkbox input "true"
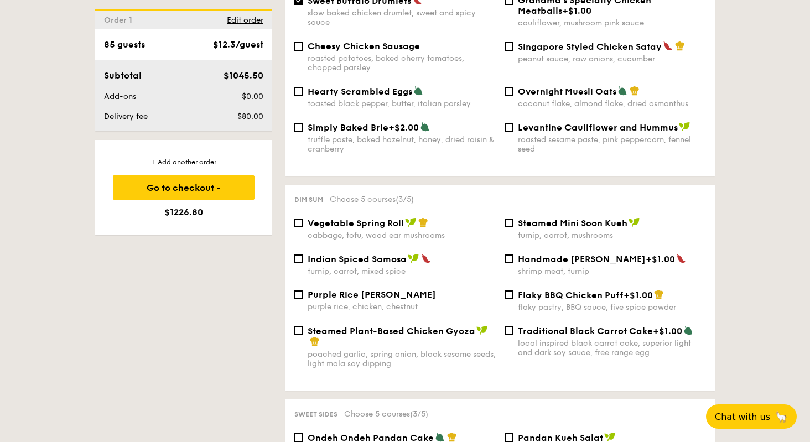
scroll to position [846, 0]
click at [300, 255] on input "Indian Spiced Samosa turnip, carrot, mixed spice" at bounding box center [298, 259] width 9 height 9
checkbox input "true"
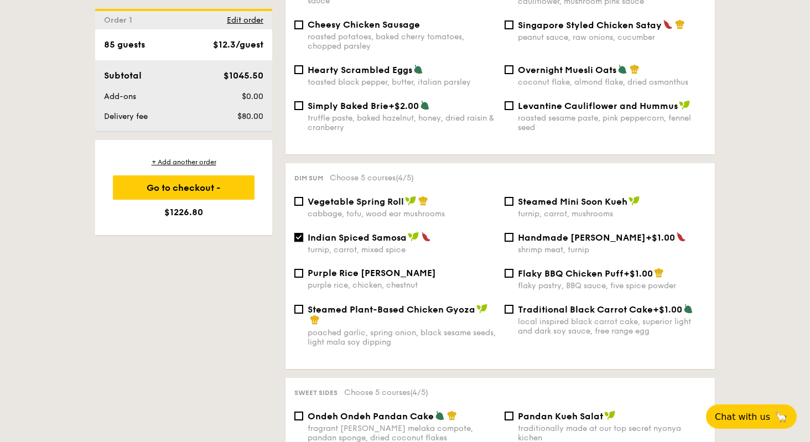
scroll to position [869, 0]
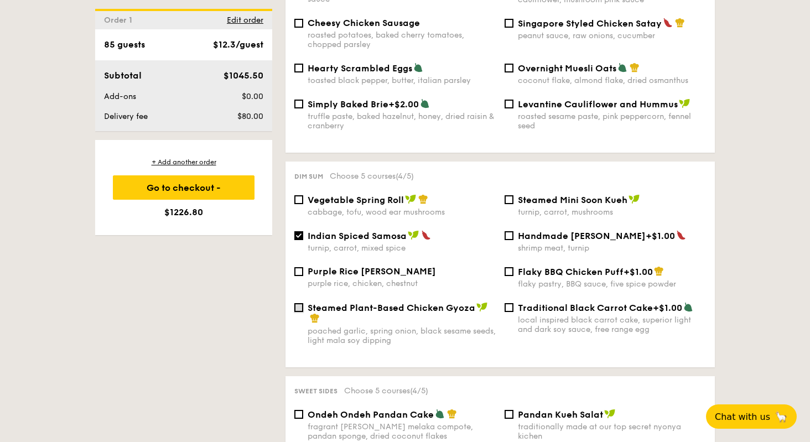
click at [299, 307] on input "Steamed Plant-Based Chicken Gyoza poached garlic, spring onion, black sesame se…" at bounding box center [298, 307] width 9 height 9
checkbox input "true"
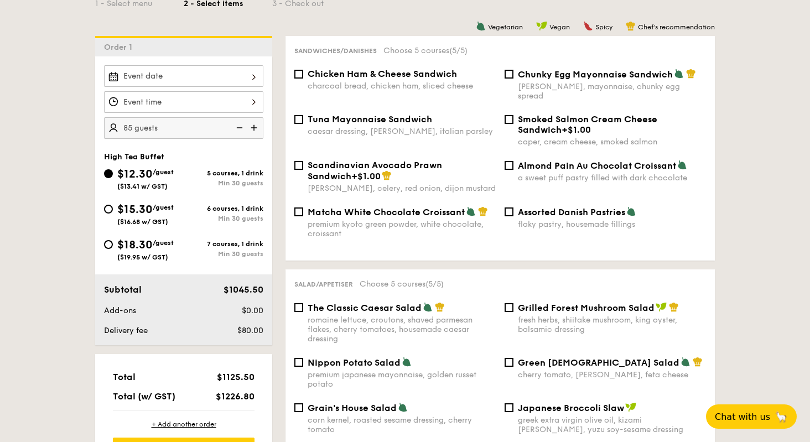
scroll to position [300, 0]
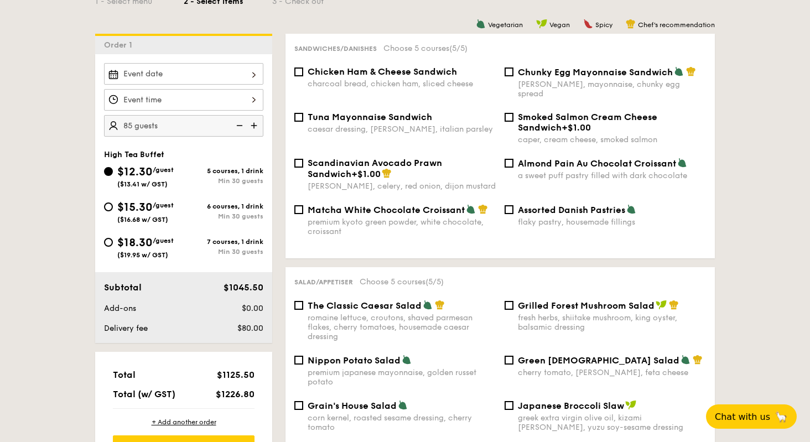
click at [253, 125] on img at bounding box center [255, 125] width 17 height 21
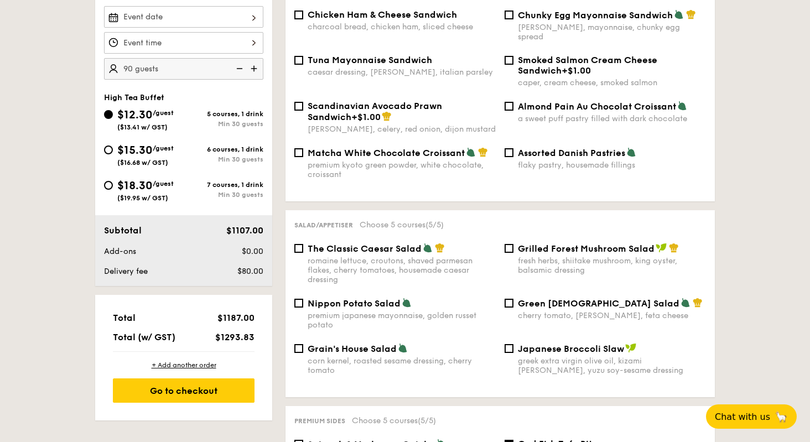
scroll to position [343, 0]
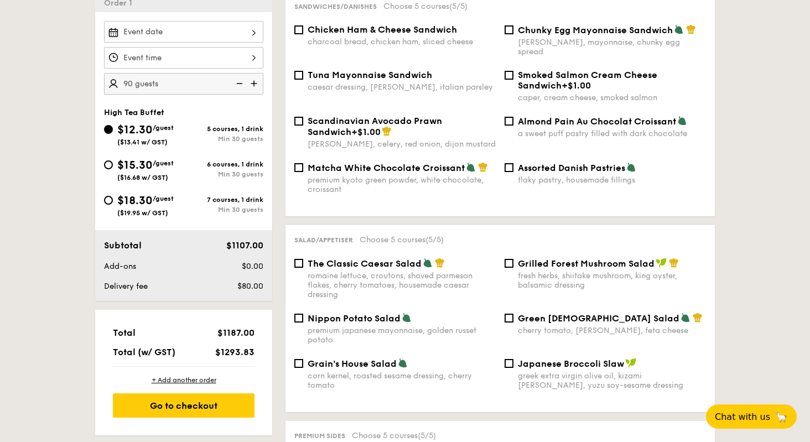
click at [240, 82] on img at bounding box center [238, 83] width 17 height 21
type input "85 guests"
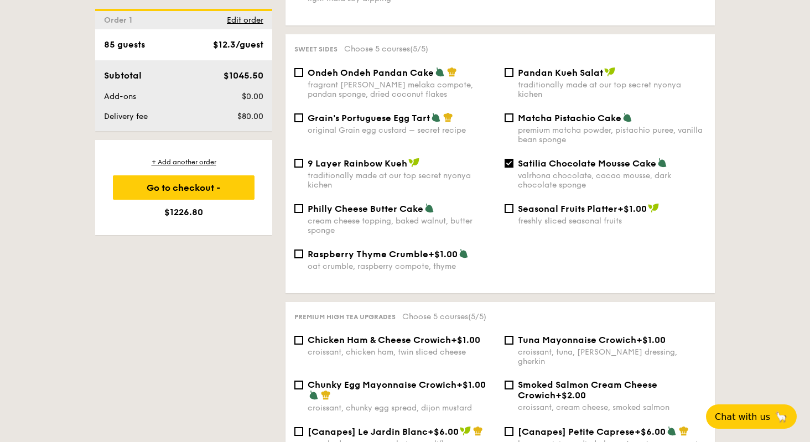
scroll to position [1201, 0]
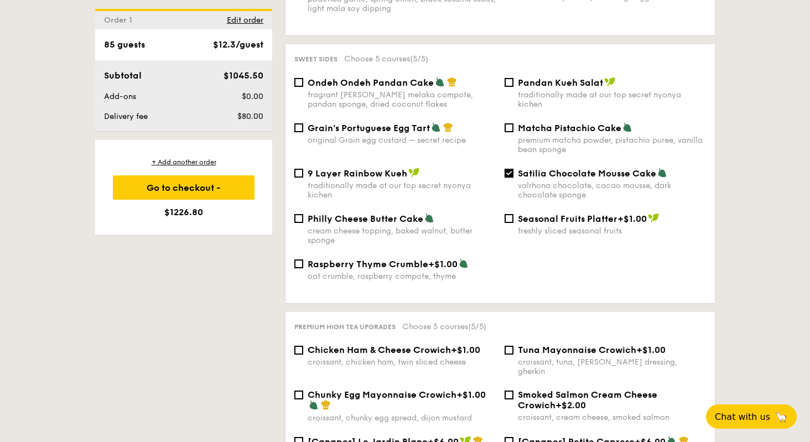
click at [510, 173] on input "Satilia Chocolate Mousse Cake valrhona chocolate, cacao mousse, dark chocolate …" at bounding box center [509, 173] width 9 height 9
checkbox input "false"
click at [298, 263] on input "Raspberry Thyme Crumble +$1.00 oat crumble, raspberry compote, thyme" at bounding box center [298, 264] width 9 height 9
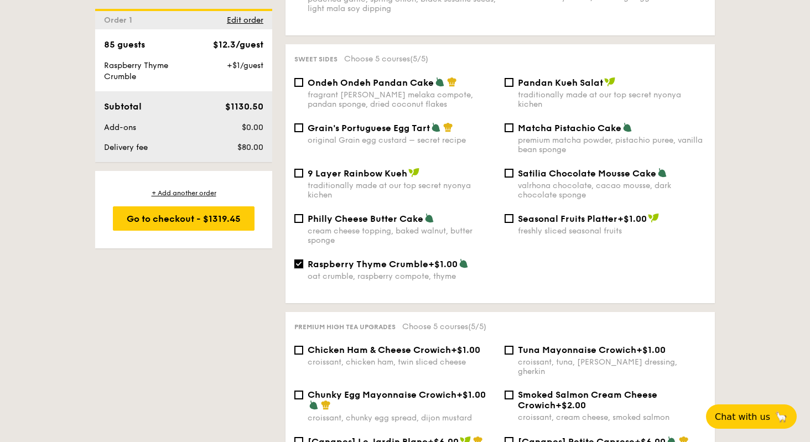
click at [298, 263] on input "Raspberry Thyme Crumble +$1.00 oat crumble, raspberry compote, thyme" at bounding box center [298, 264] width 9 height 9
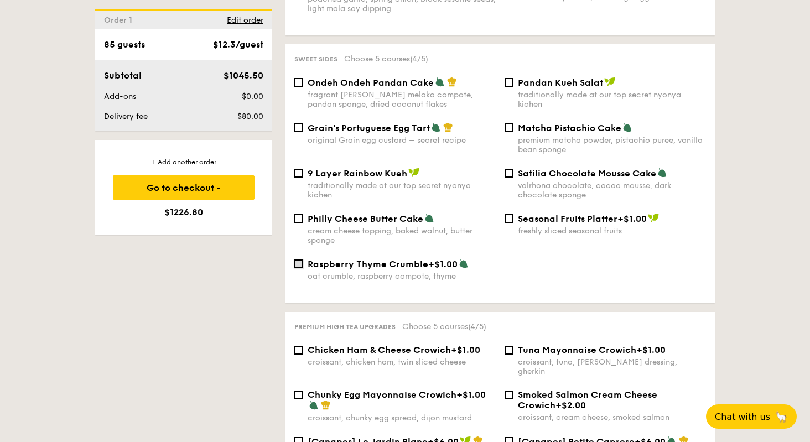
click at [298, 263] on input "Raspberry Thyme Crumble +$1.00 oat crumble, raspberry compote, thyme" at bounding box center [298, 264] width 9 height 9
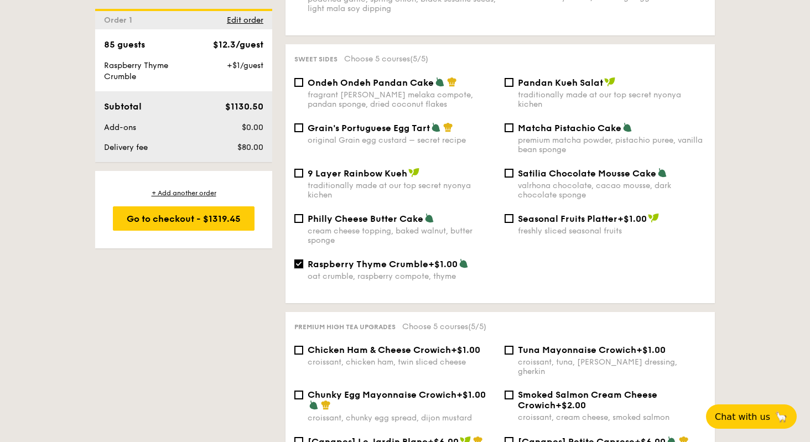
click at [298, 263] on input "Raspberry Thyme Crumble +$1.00 oat crumble, raspberry compote, thyme" at bounding box center [298, 264] width 9 height 9
checkbox input "false"
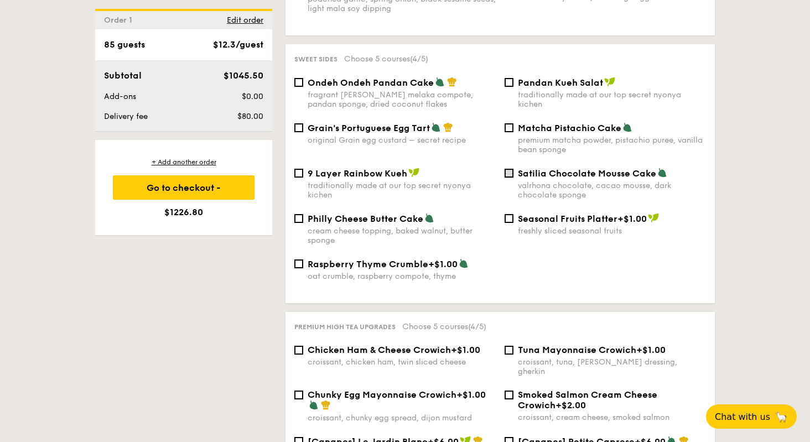
click at [508, 173] on input "Satilia Chocolate Mousse Cake valrhona chocolate, cacao mousse, dark chocolate …" at bounding box center [509, 173] width 9 height 9
checkbox input "true"
click at [300, 81] on input "Ondeh Ondeh Pandan Cake fragrant [PERSON_NAME] melaka compote, pandan sponge, d…" at bounding box center [298, 82] width 9 height 9
checkbox input "true"
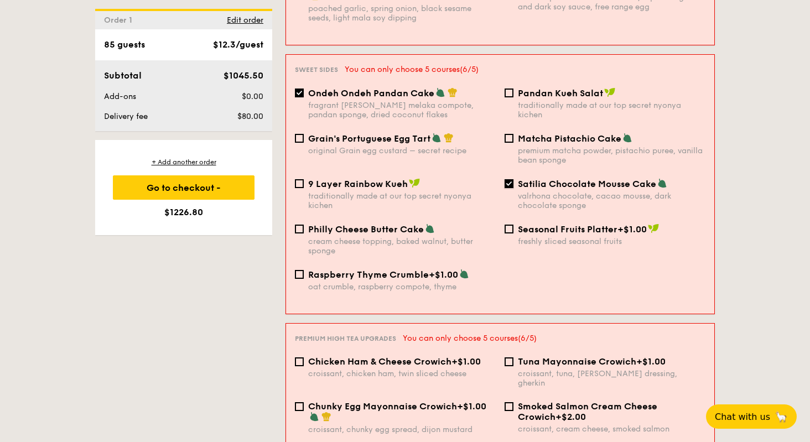
click at [508, 179] on input "Satilia Chocolate Mousse Cake valrhona chocolate, cacao mousse, dark chocolate …" at bounding box center [509, 183] width 9 height 9
checkbox input "false"
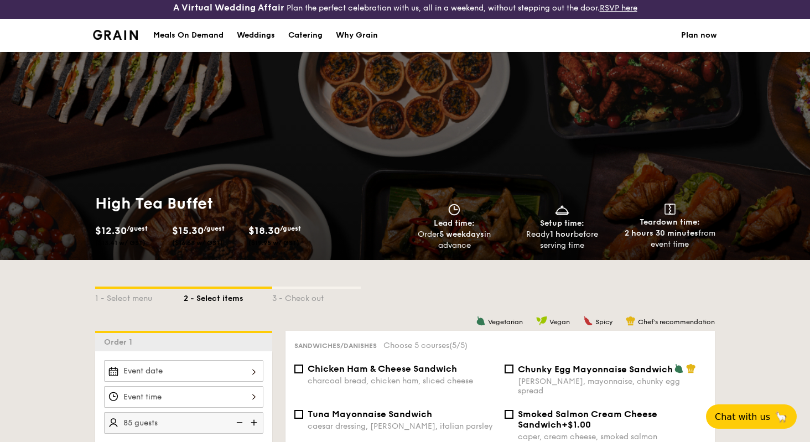
scroll to position [0, 0]
